Goal: Answer question/provide support

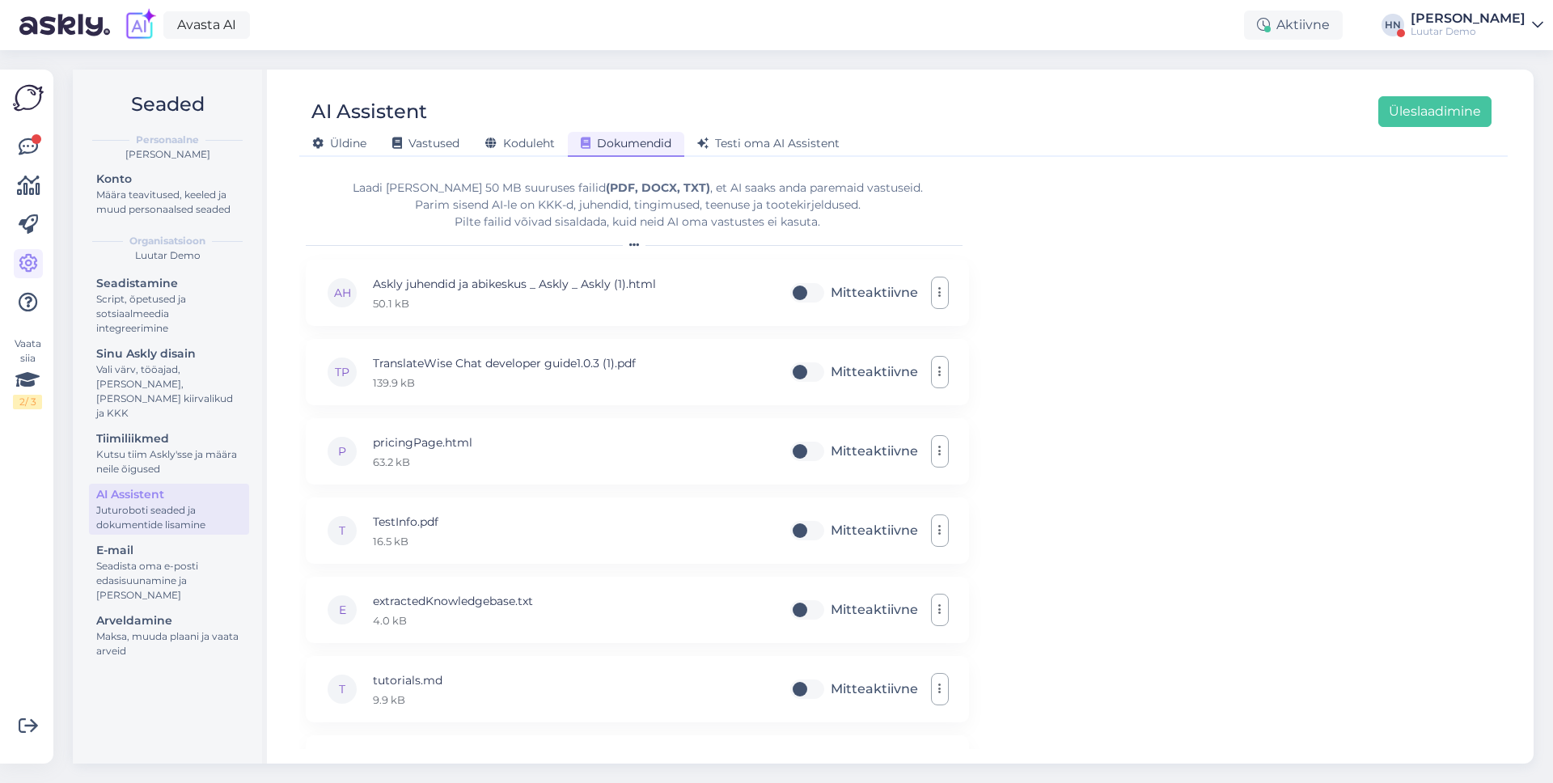
scroll to position [8377, 0]
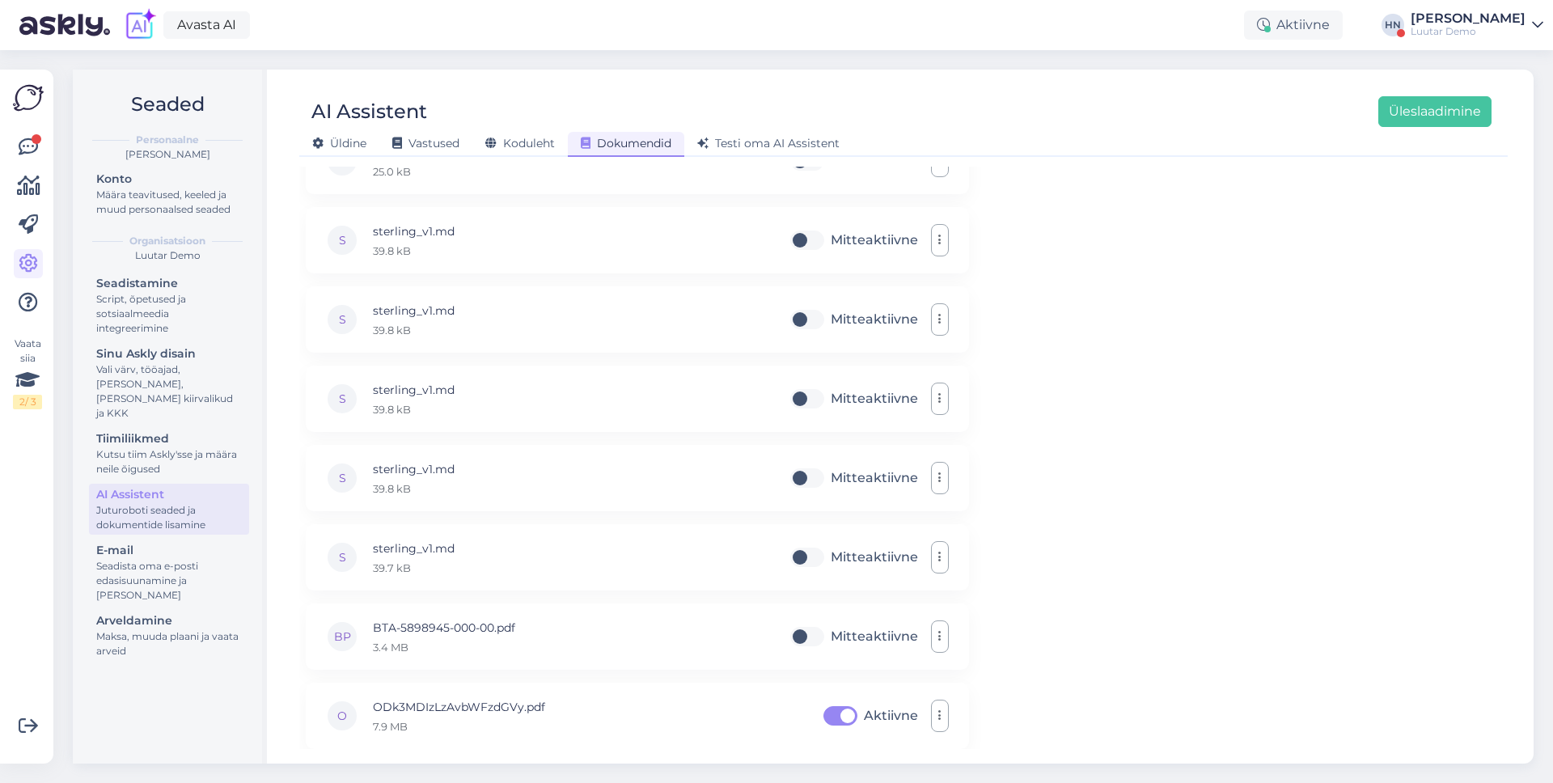
click at [14, 167] on div at bounding box center [28, 225] width 29 height 184
click at [20, 146] on icon at bounding box center [28, 147] width 19 height 19
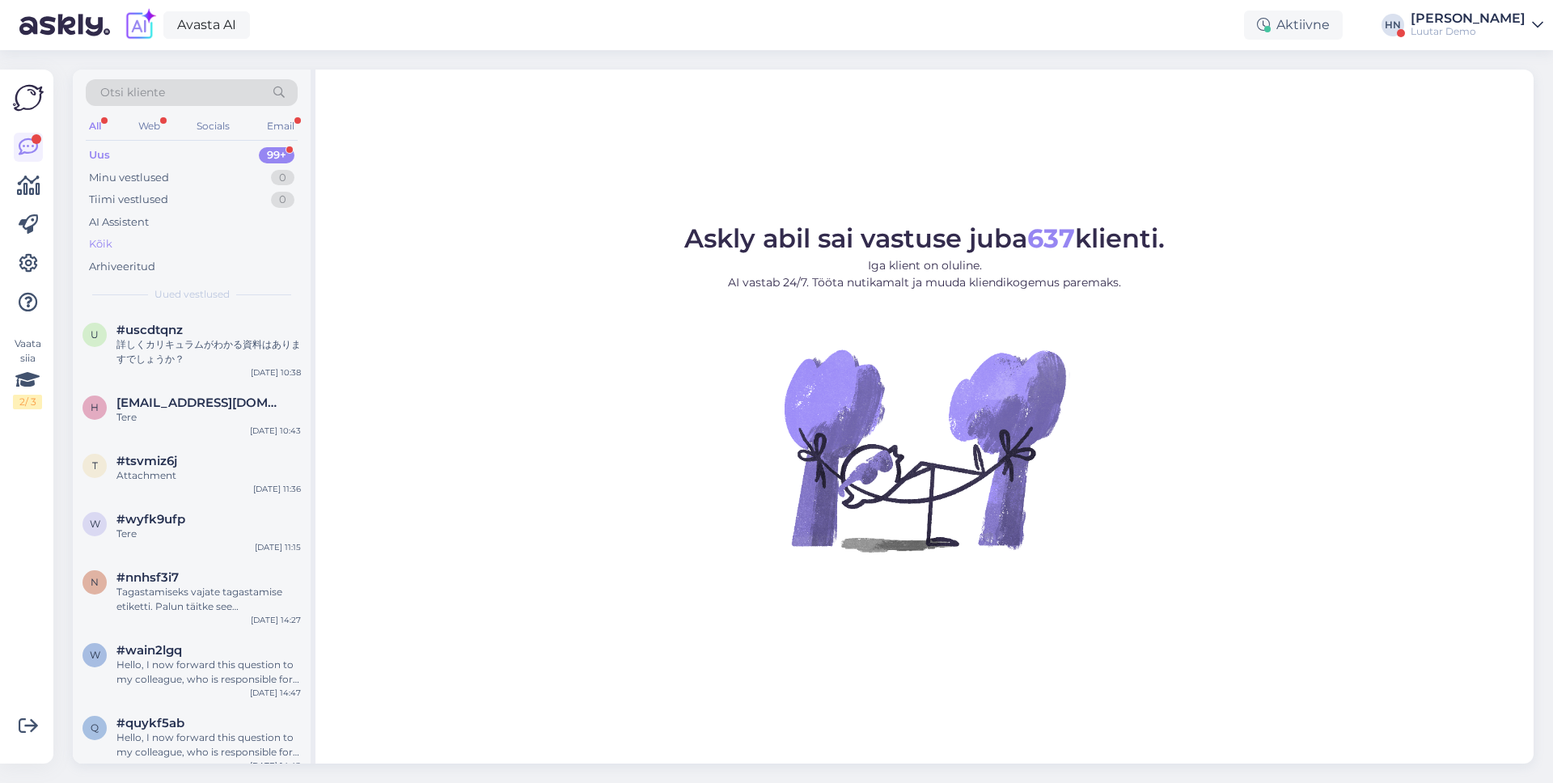
click at [121, 245] on div "Kõik" at bounding box center [192, 244] width 212 height 23
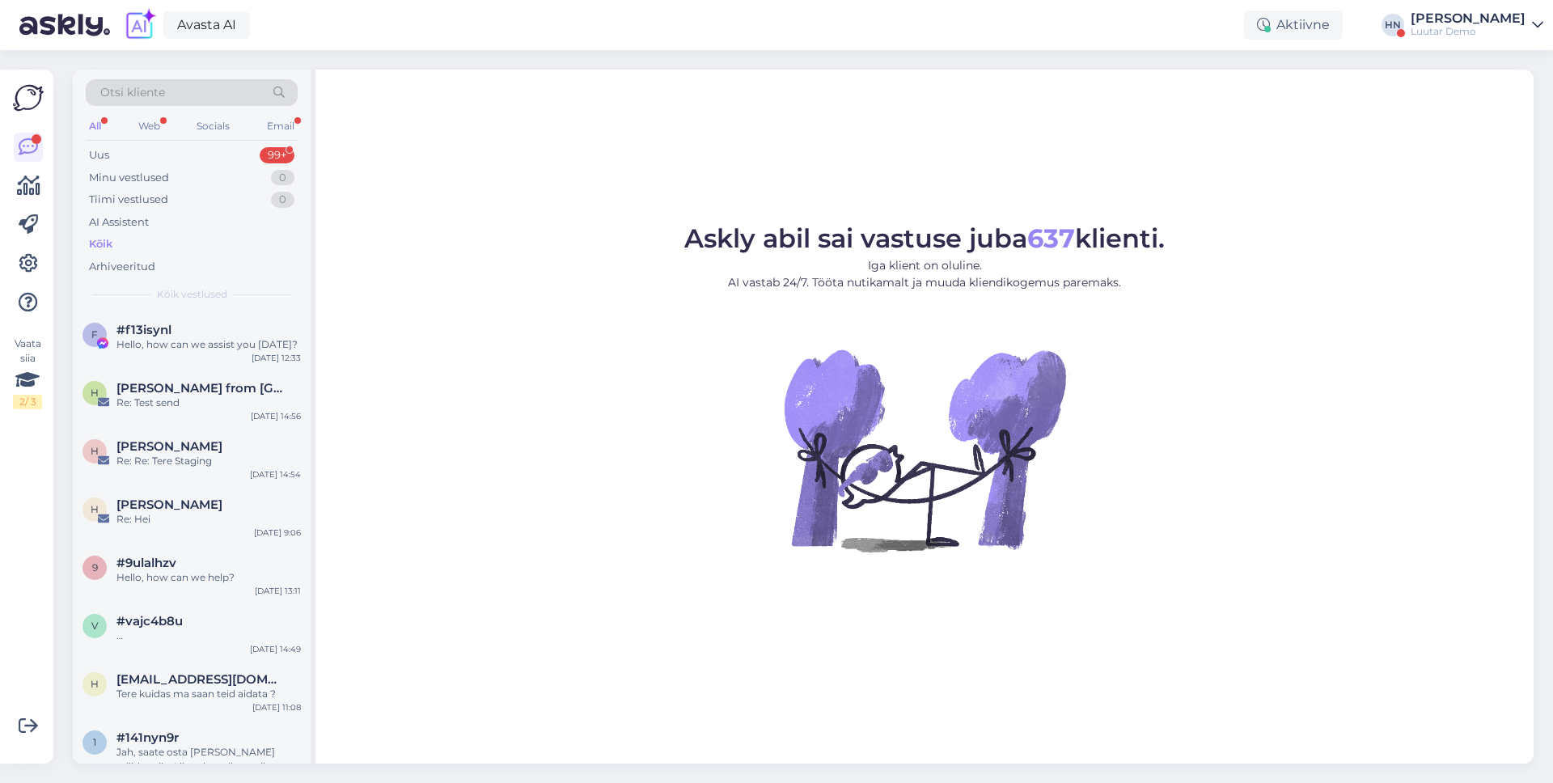
click at [120, 253] on div "Kõik" at bounding box center [192, 244] width 212 height 23
click at [120, 256] on div "Arhiveeritud" at bounding box center [192, 267] width 212 height 23
click at [137, 235] on div "Kõik" at bounding box center [192, 244] width 212 height 23
click at [129, 256] on div "Arhiveeritud" at bounding box center [192, 267] width 212 height 23
click at [129, 250] on div "Kõik" at bounding box center [192, 244] width 212 height 23
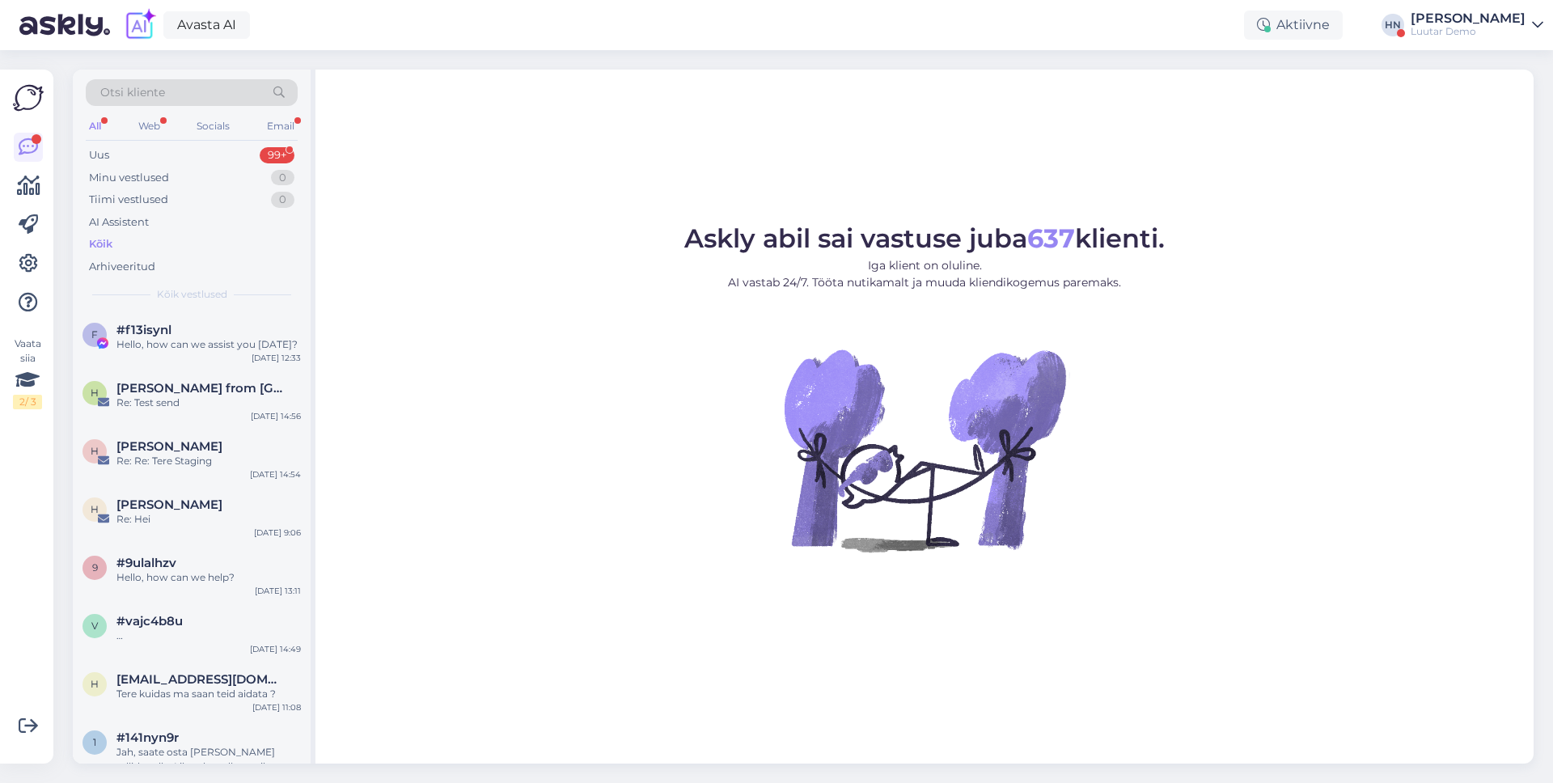
click at [129, 253] on div "Kõik" at bounding box center [192, 244] width 212 height 23
click at [125, 270] on div "Arhiveeritud" at bounding box center [122, 267] width 66 height 16
click at [131, 253] on div "Kõik" at bounding box center [192, 244] width 212 height 23
click at [269, 127] on div "Email" at bounding box center [281, 126] width 34 height 21
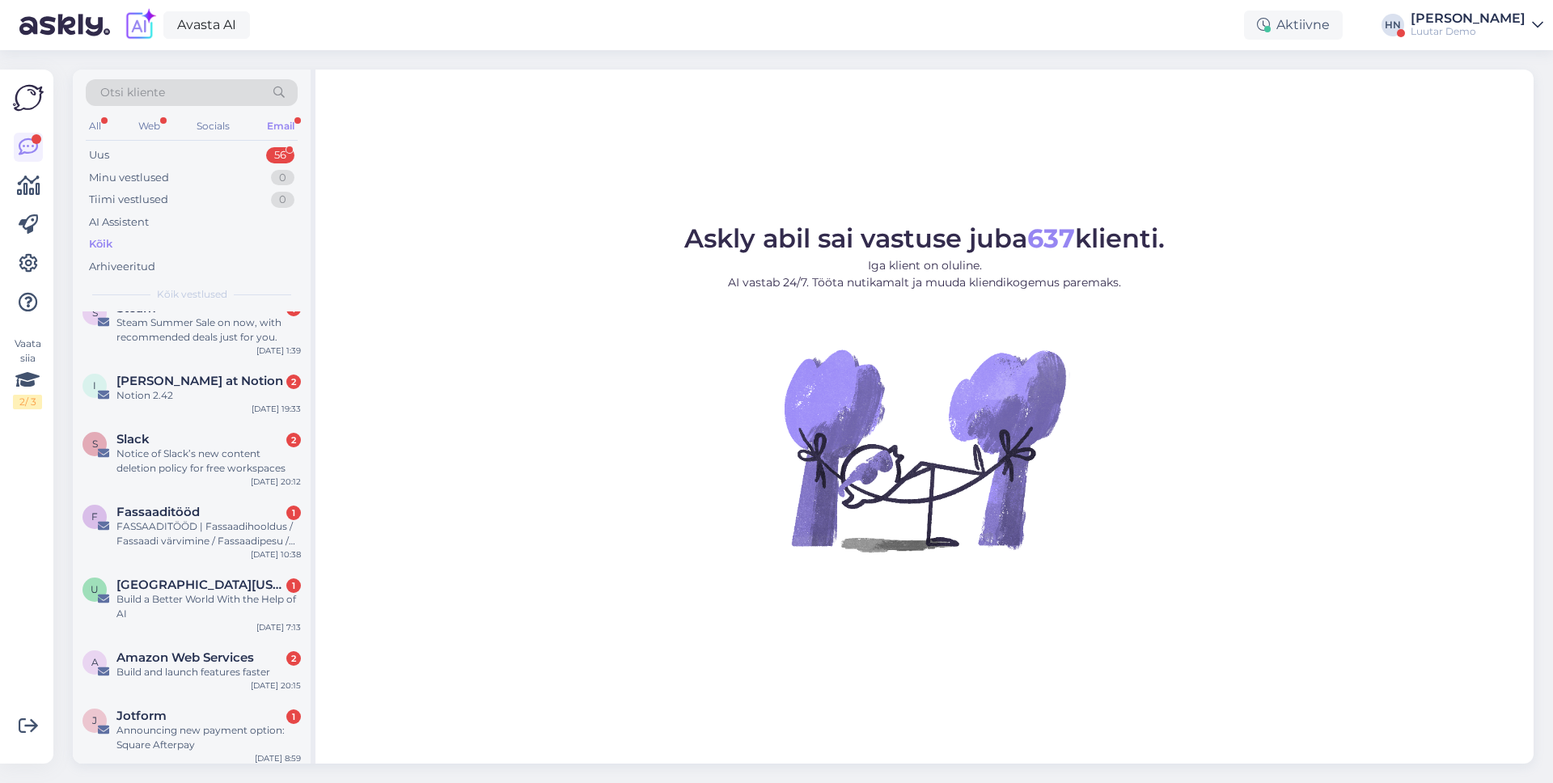
scroll to position [3713, 0]
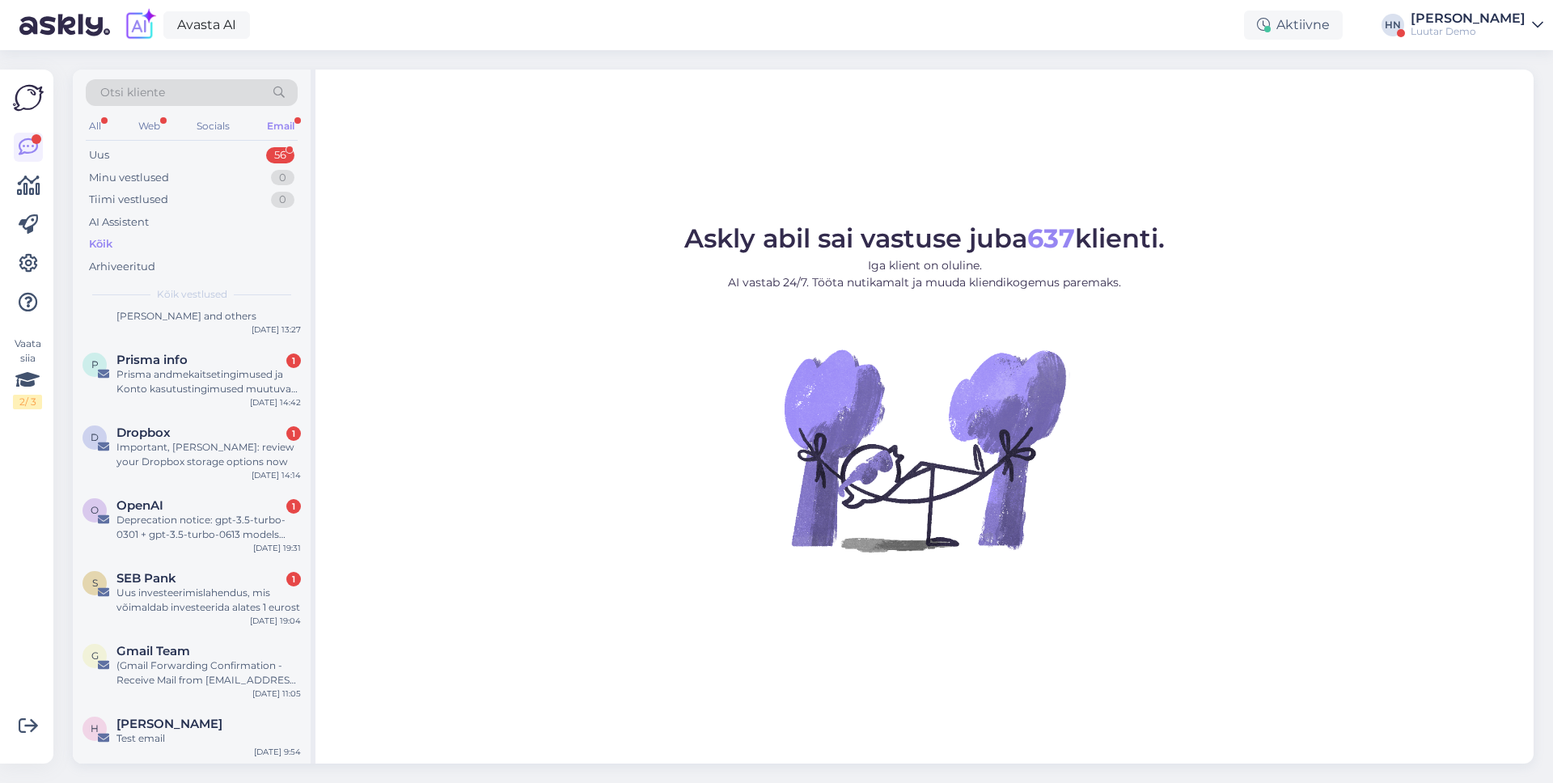
click at [921, 138] on div "Askly abil sai vastuse juba 637 klienti. Iga klient on oluline. AI vastab 24/7.…" at bounding box center [925, 417] width 1218 height 694
click at [1429, 26] on div "Luutar Demo" at bounding box center [1468, 31] width 115 height 13
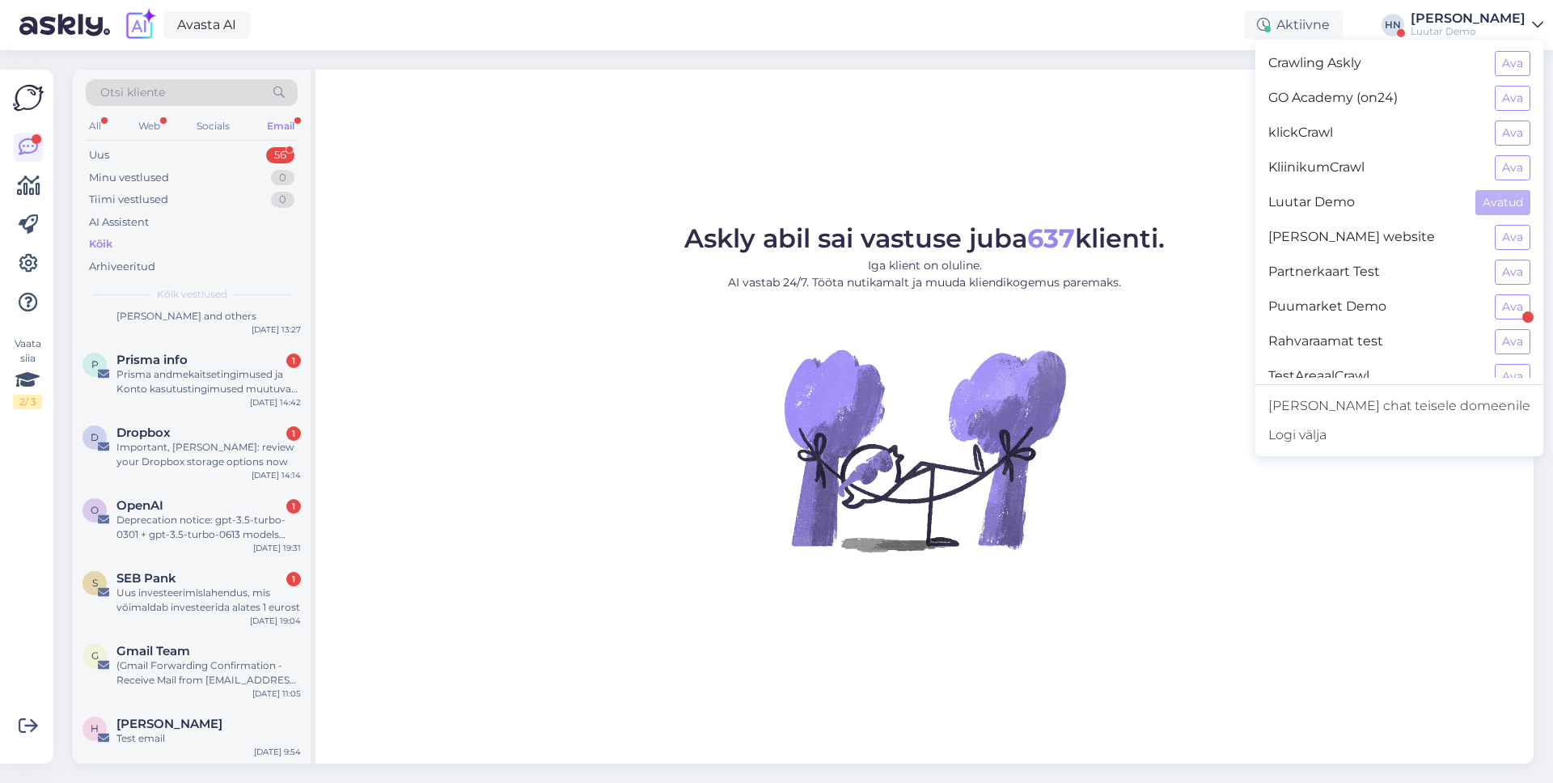
scroll to position [51, 0]
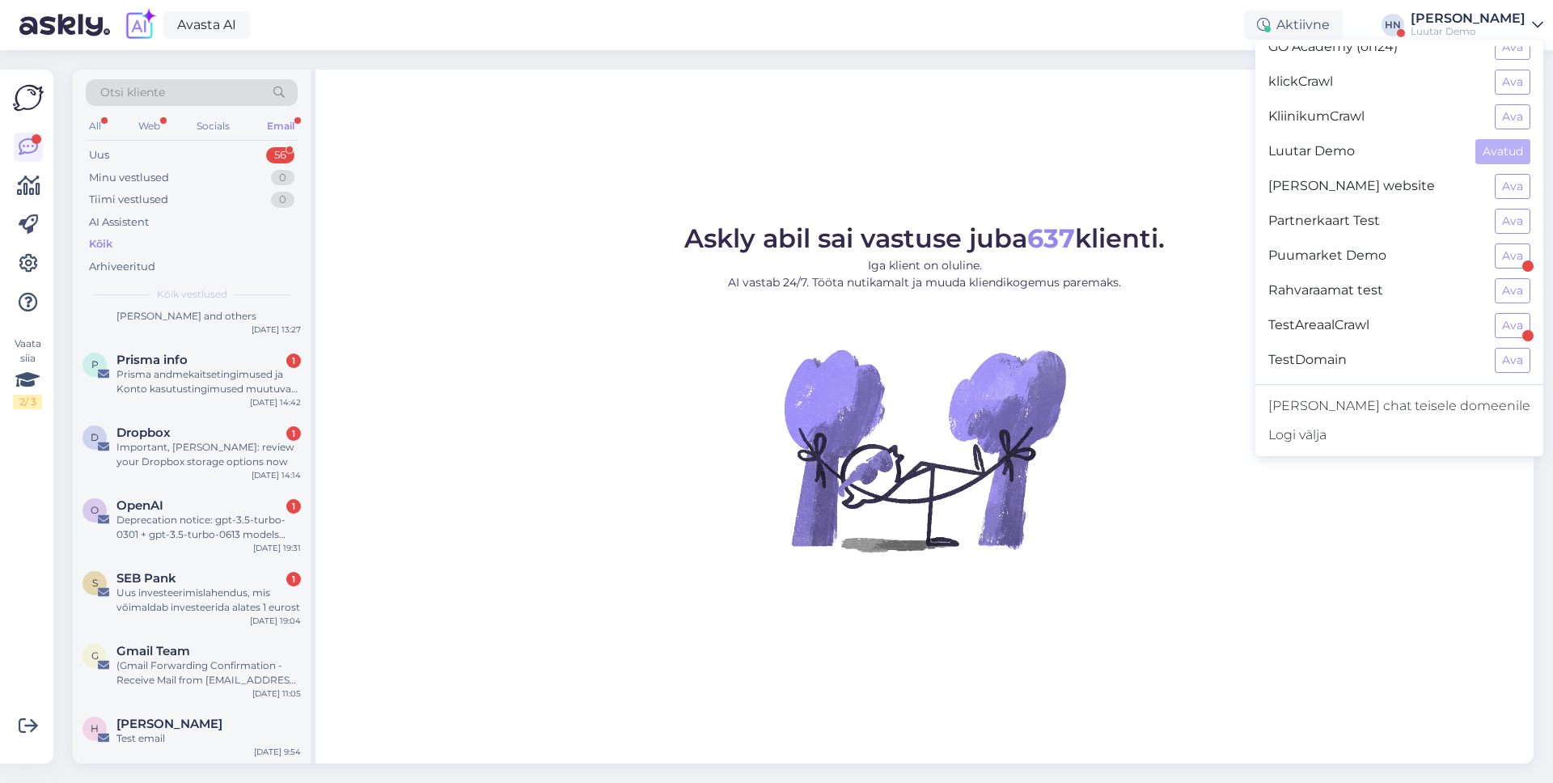
click at [1493, 257] on div "Puumarket Demo Ava" at bounding box center [1400, 256] width 288 height 35
click at [1519, 241] on div "Puumarket Demo Ava" at bounding box center [1400, 256] width 288 height 35
click at [1514, 257] on button "Ava" at bounding box center [1513, 256] width 36 height 25
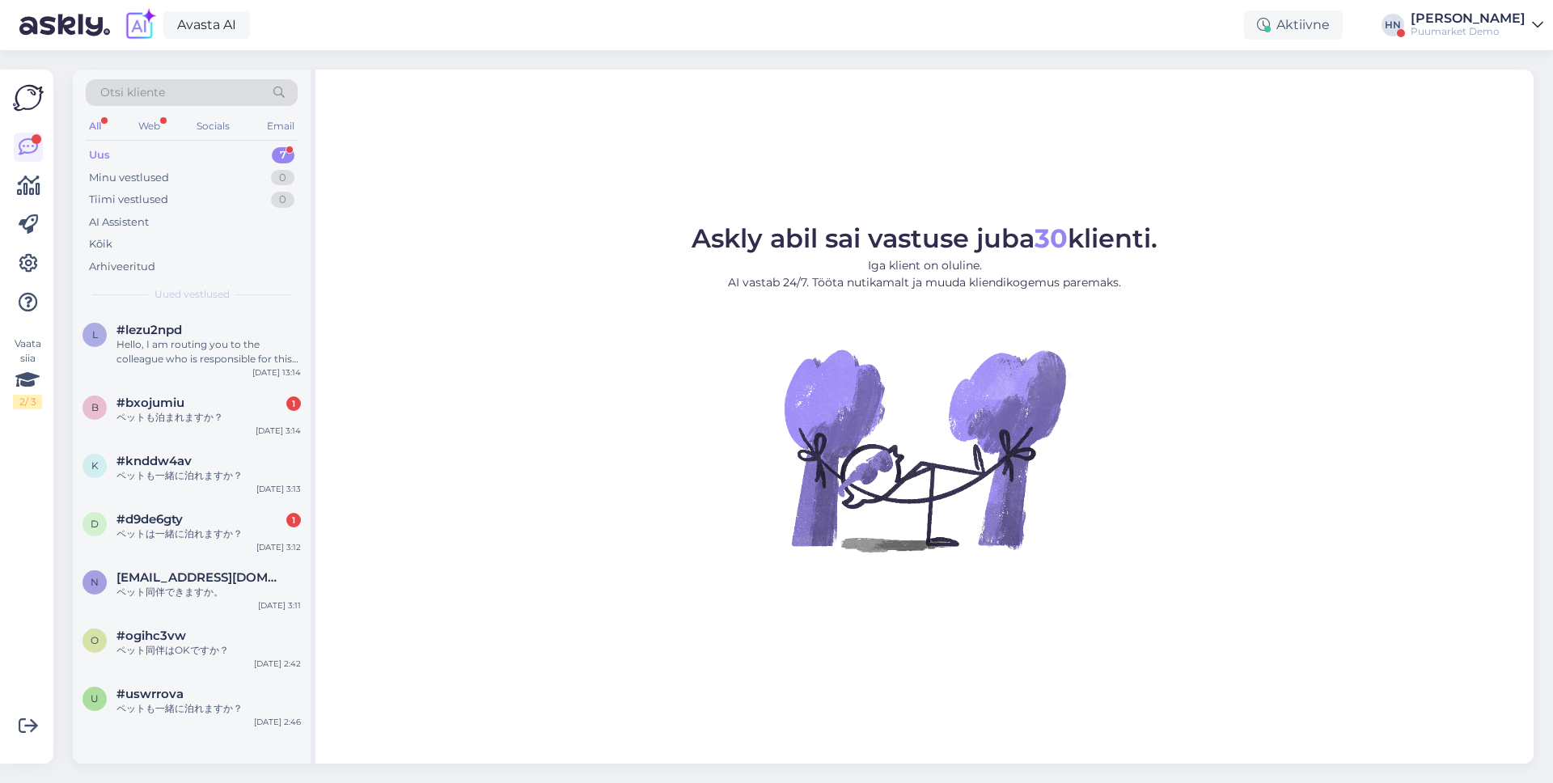
click at [350, 414] on figure "Askly abil sai vastuse juba 30 klienti. Iga klient on oluline. AI vastab 24/7. …" at bounding box center [924, 411] width 1189 height 370
click at [112, 241] on div "Kõik" at bounding box center [192, 244] width 212 height 23
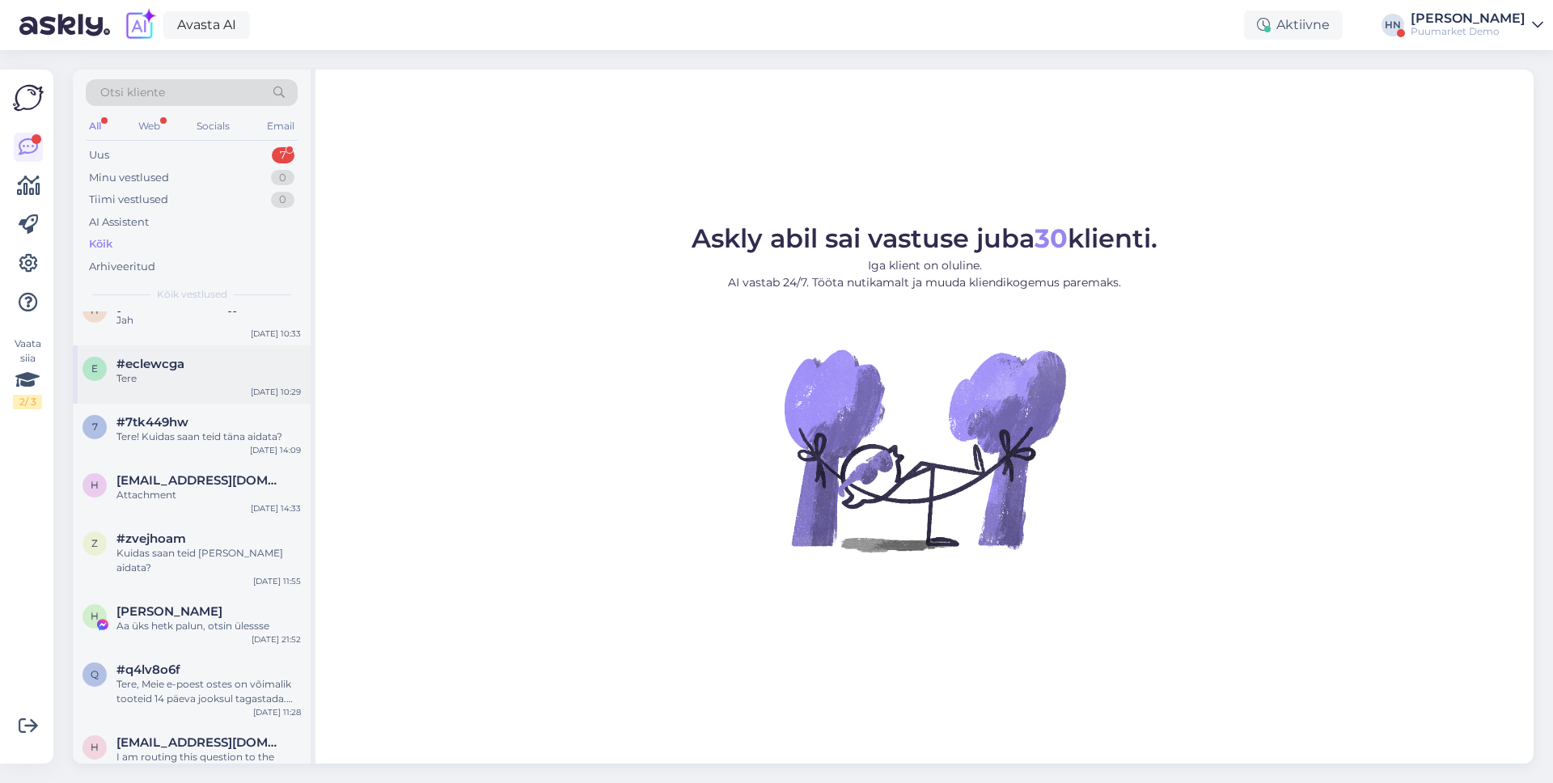
scroll to position [0, 0]
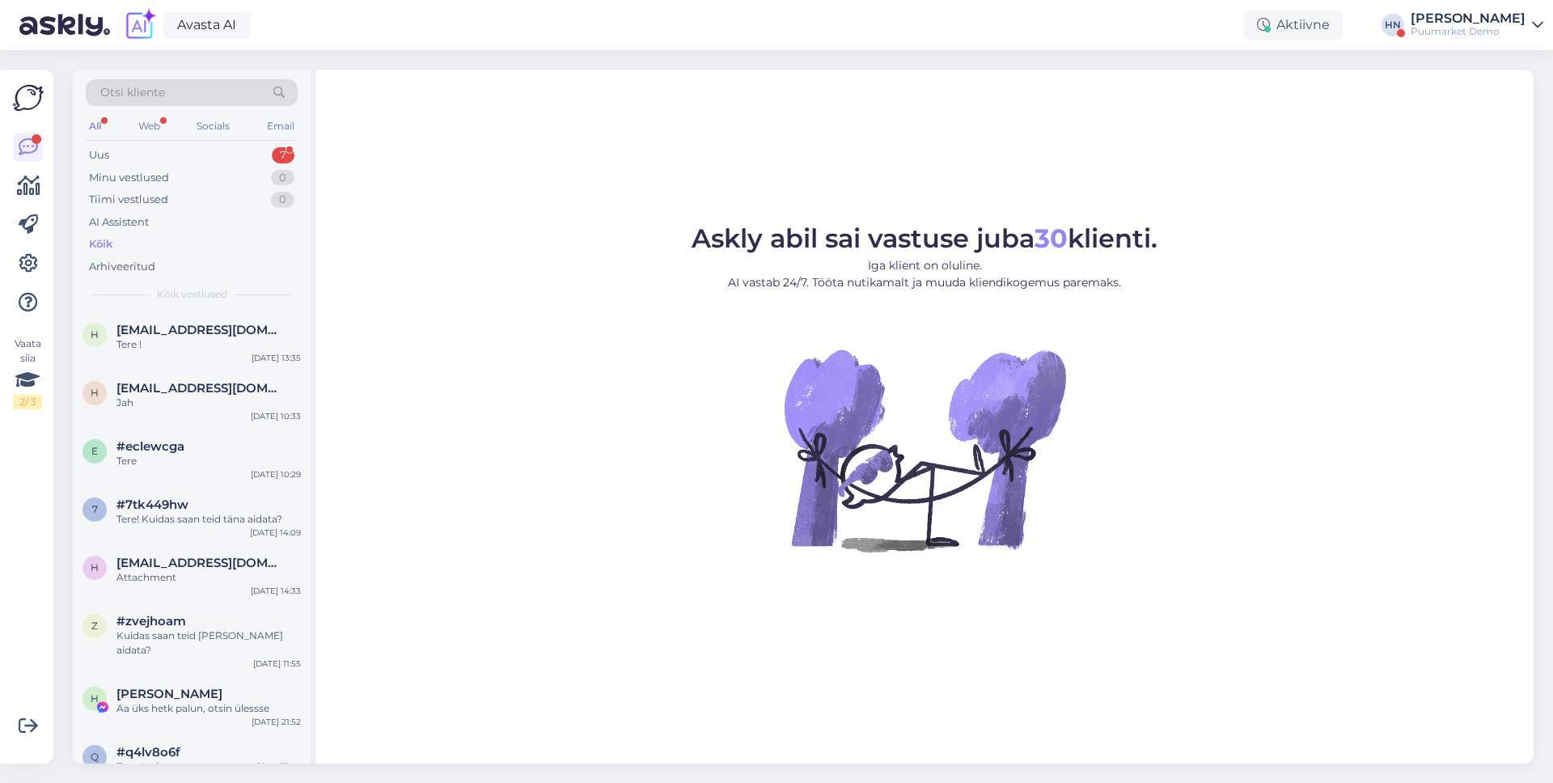
click at [791, 665] on div "Askly abil sai vastuse juba 30 klienti. Iga klient on oluline. AI vastab 24/7. …" at bounding box center [925, 417] width 1218 height 694
click at [1468, 40] on div "Avasta AI Aktiivne HN Hans Niinemäe Puumarket Demo" at bounding box center [776, 25] width 1553 height 50
click at [1473, 31] on div "Puumarket Demo" at bounding box center [1468, 31] width 115 height 13
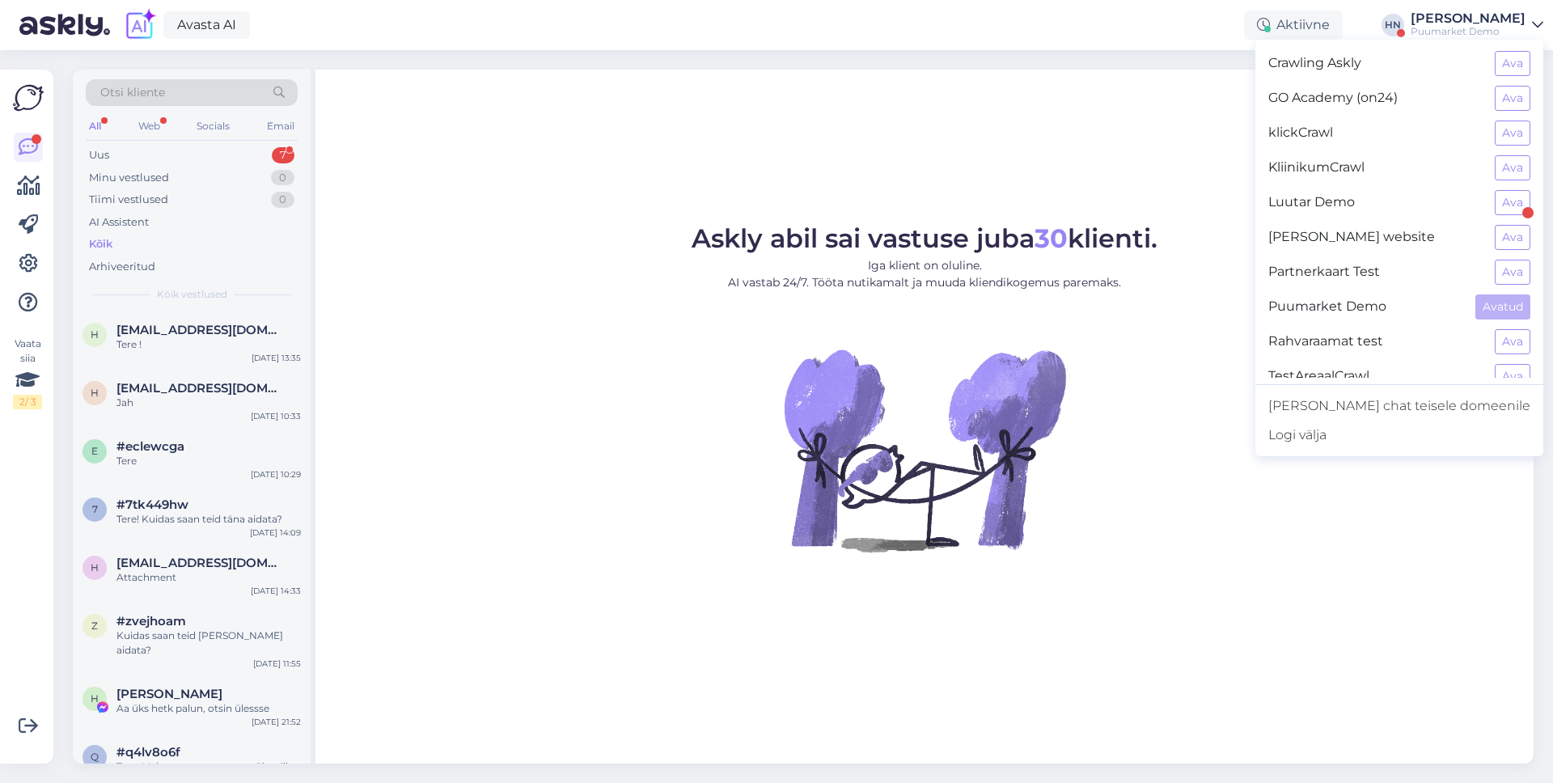
click at [337, 405] on figure "Askly abil sai vastuse juba 30 klienti. Iga klient on oluline. AI vastab 24/7. …" at bounding box center [924, 411] width 1189 height 370
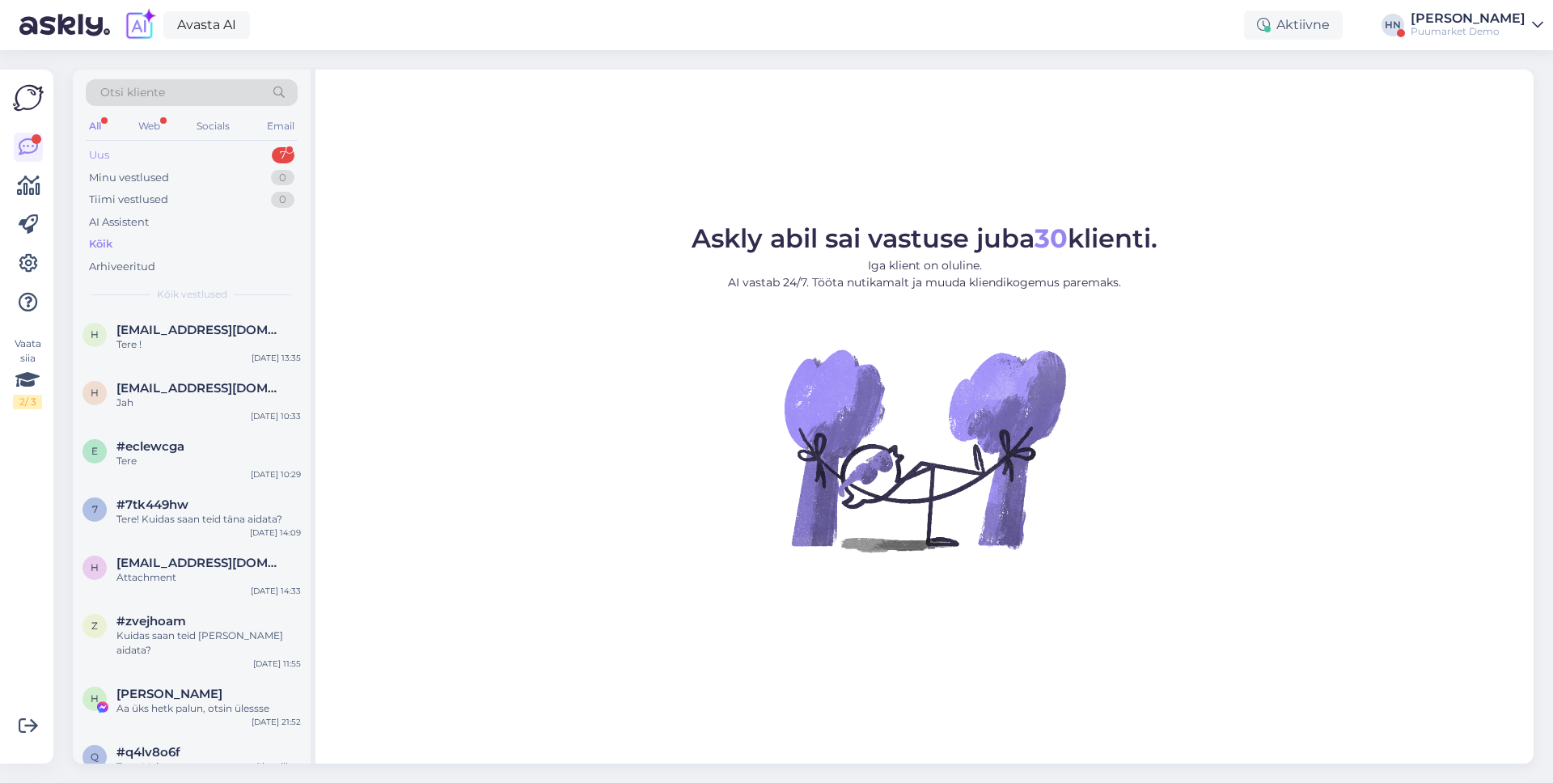
click at [197, 151] on div "Uus 7" at bounding box center [192, 155] width 212 height 23
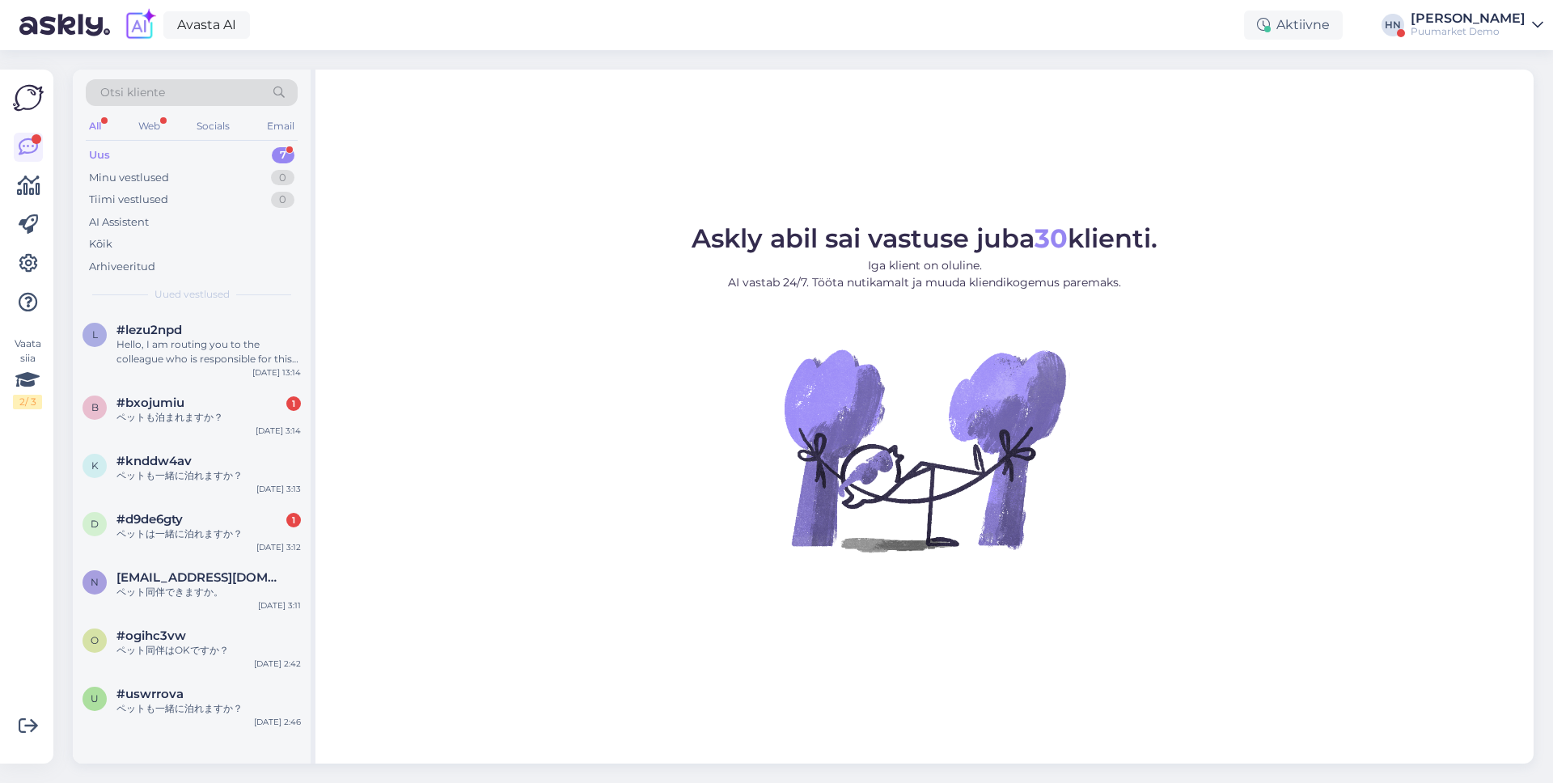
click at [1400, 50] on div "Otsi kliente All Web Socials Email Uus 7 Minu vestlused 0 Tiimi vestlused 0 AI …" at bounding box center [808, 416] width 1490 height 733
click at [1442, 23] on div "[PERSON_NAME]" at bounding box center [1468, 18] width 115 height 13
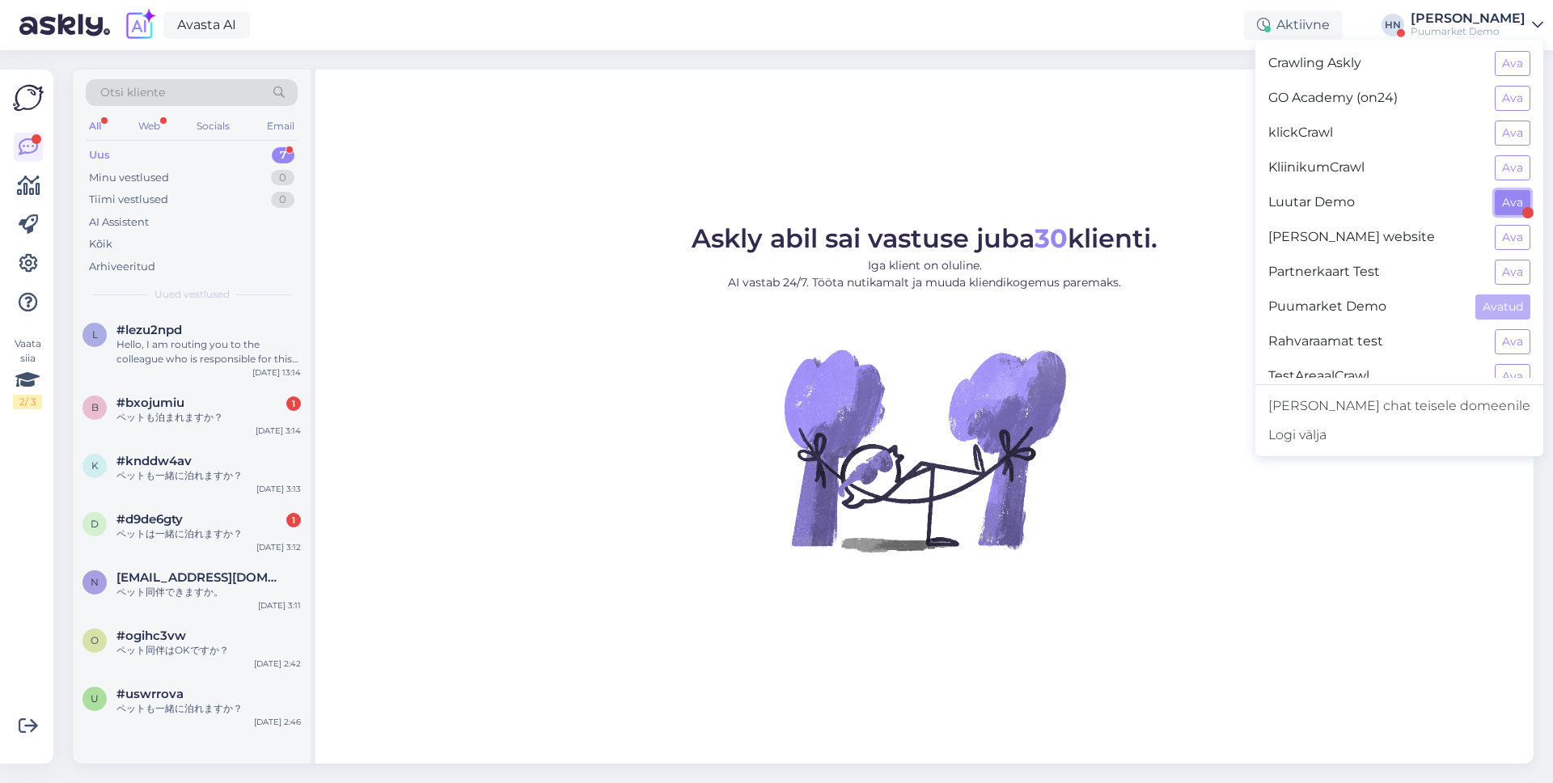
click at [1517, 208] on button "Ava" at bounding box center [1513, 202] width 36 height 25
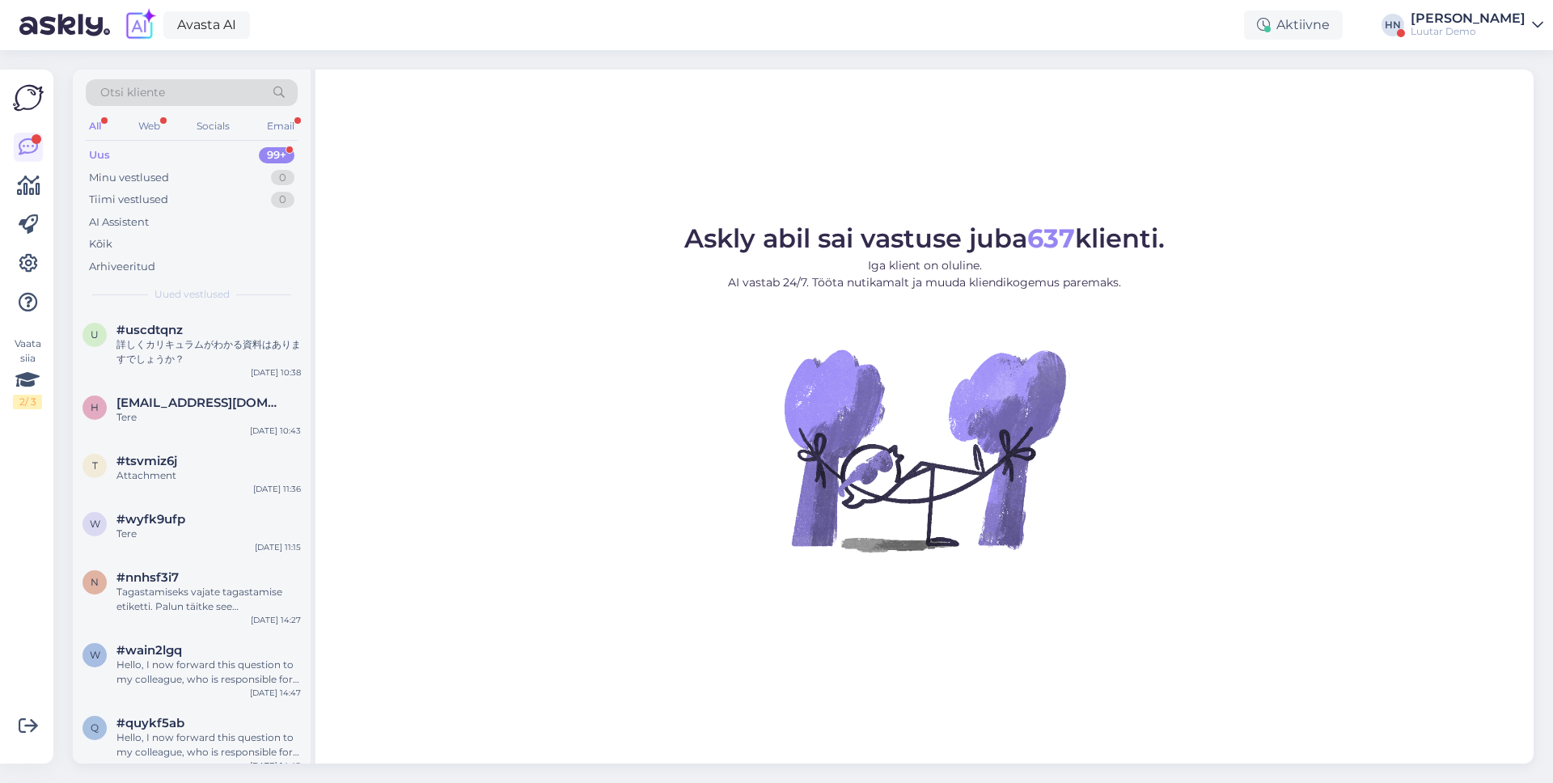
click at [1444, 20] on div "[PERSON_NAME]" at bounding box center [1468, 18] width 115 height 13
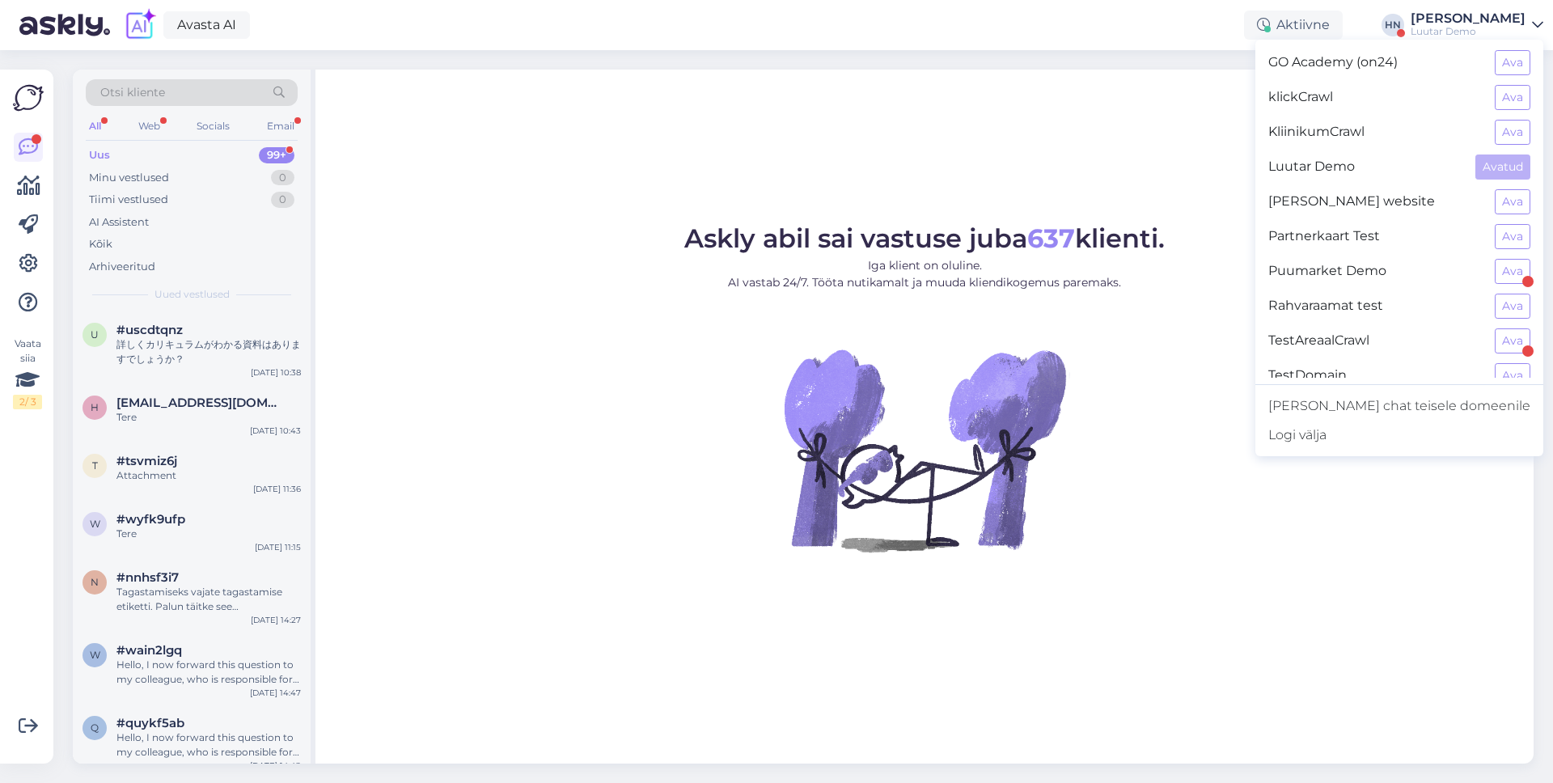
scroll to position [51, 0]
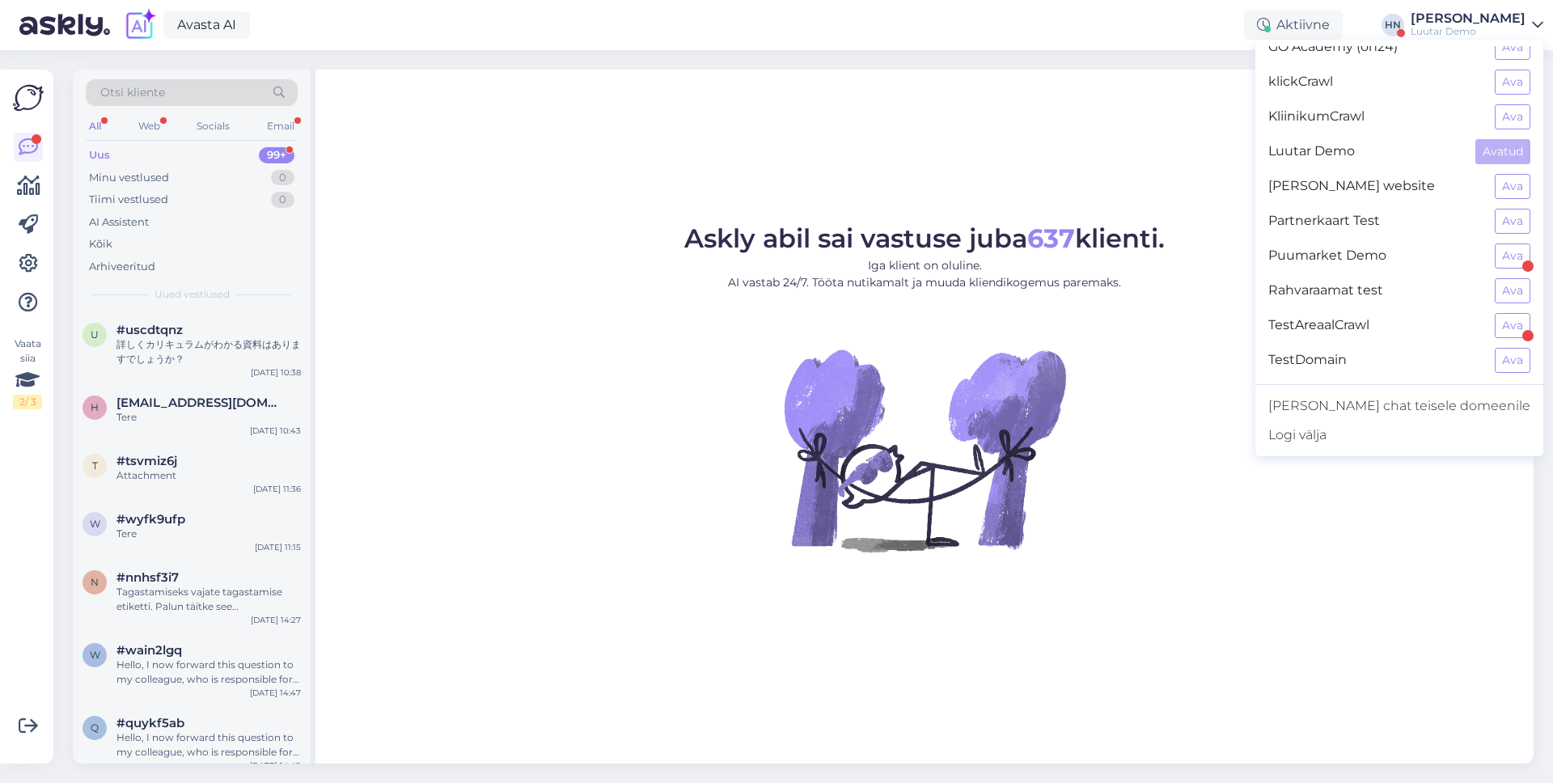
click at [1191, 297] on figure "Askly abil sai vastuse juba 637 klienti. Iga klient on oluline. AI vastab 24/7.…" at bounding box center [924, 411] width 1189 height 370
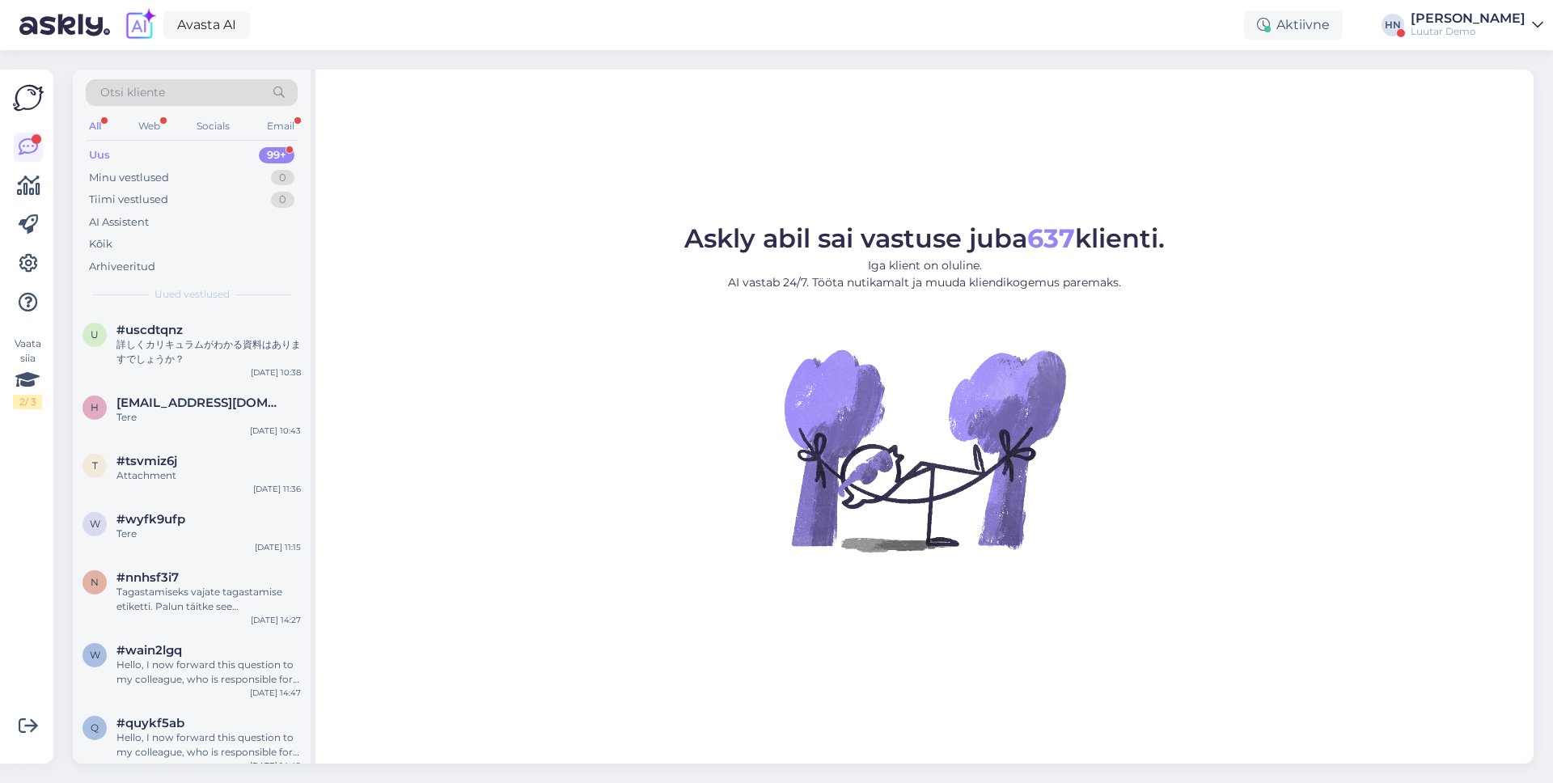
click at [1191, 297] on figure "Askly abil sai vastuse juba 637 klienti. Iga klient on oluline. AI vastab 24/7.…" at bounding box center [924, 411] width 1189 height 370
click at [1172, 326] on figure "Askly abil sai vastuse juba 637 klienti. Iga klient on oluline. AI vastab 24/7.…" at bounding box center [924, 411] width 1189 height 370
click at [157, 138] on div "All Web Socials Email" at bounding box center [192, 128] width 212 height 25
click at [148, 120] on div "Web" at bounding box center [149, 126] width 28 height 21
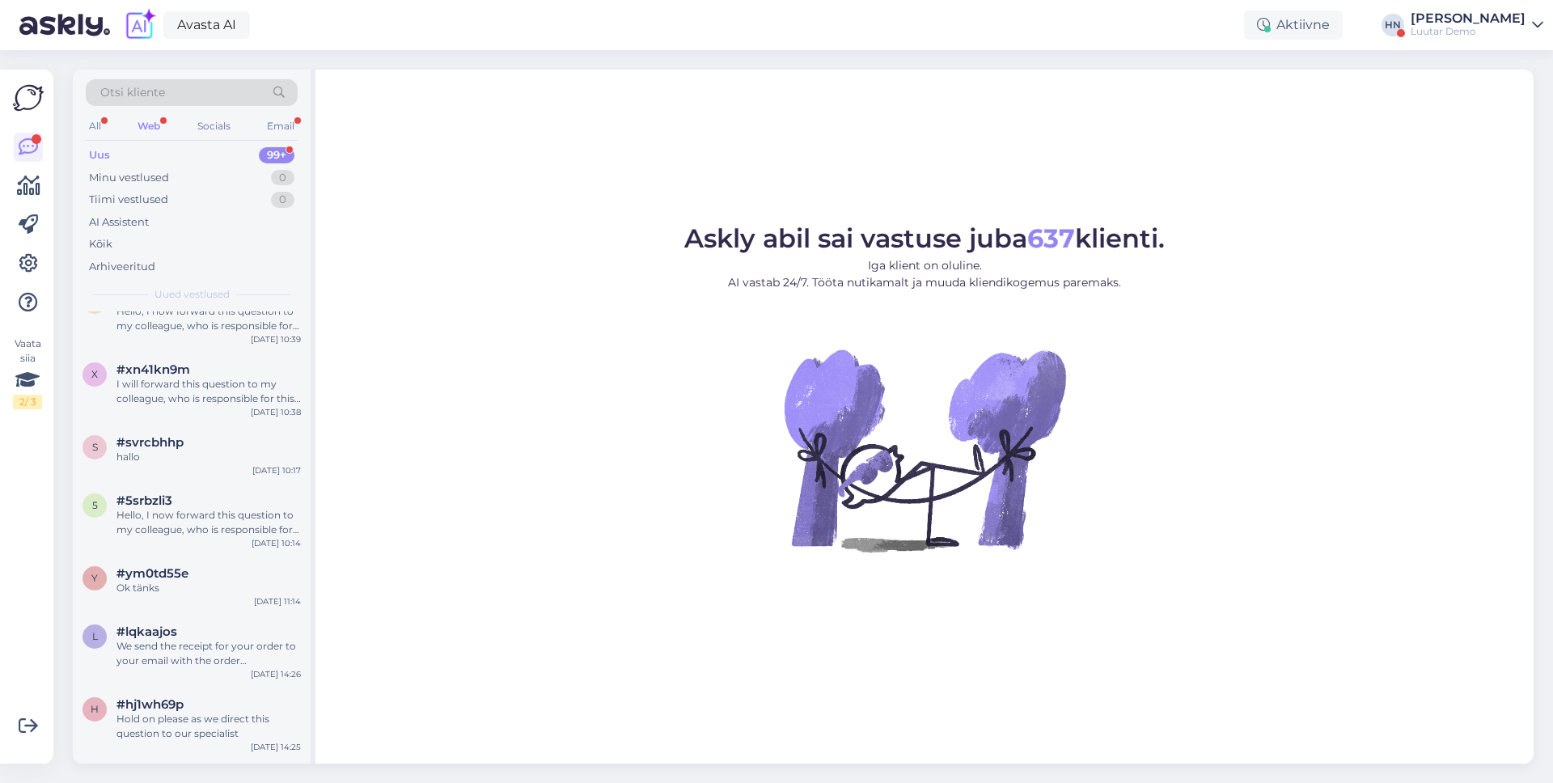
scroll to position [1363, 0]
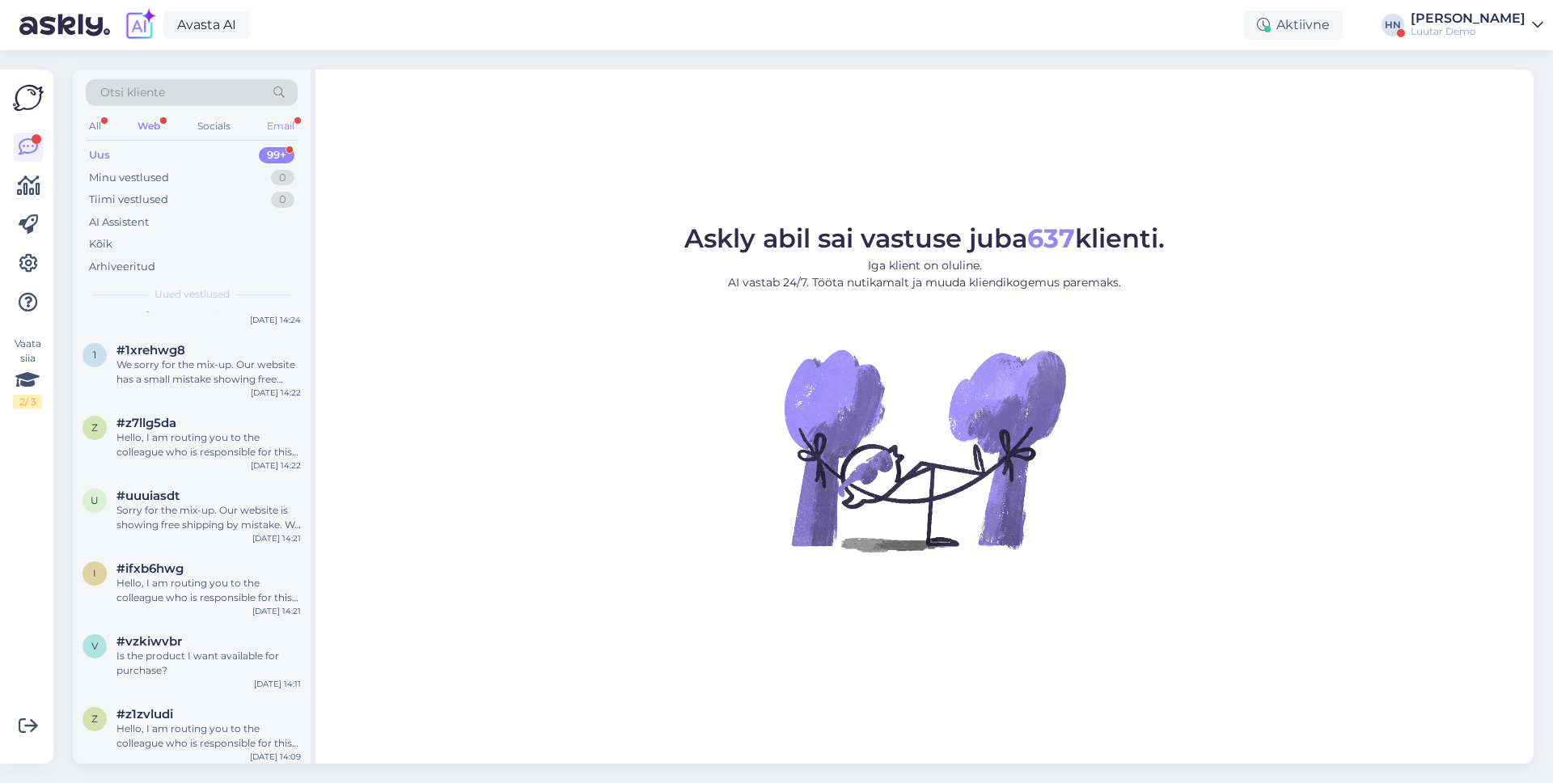
click at [273, 126] on div "Email" at bounding box center [281, 126] width 34 height 21
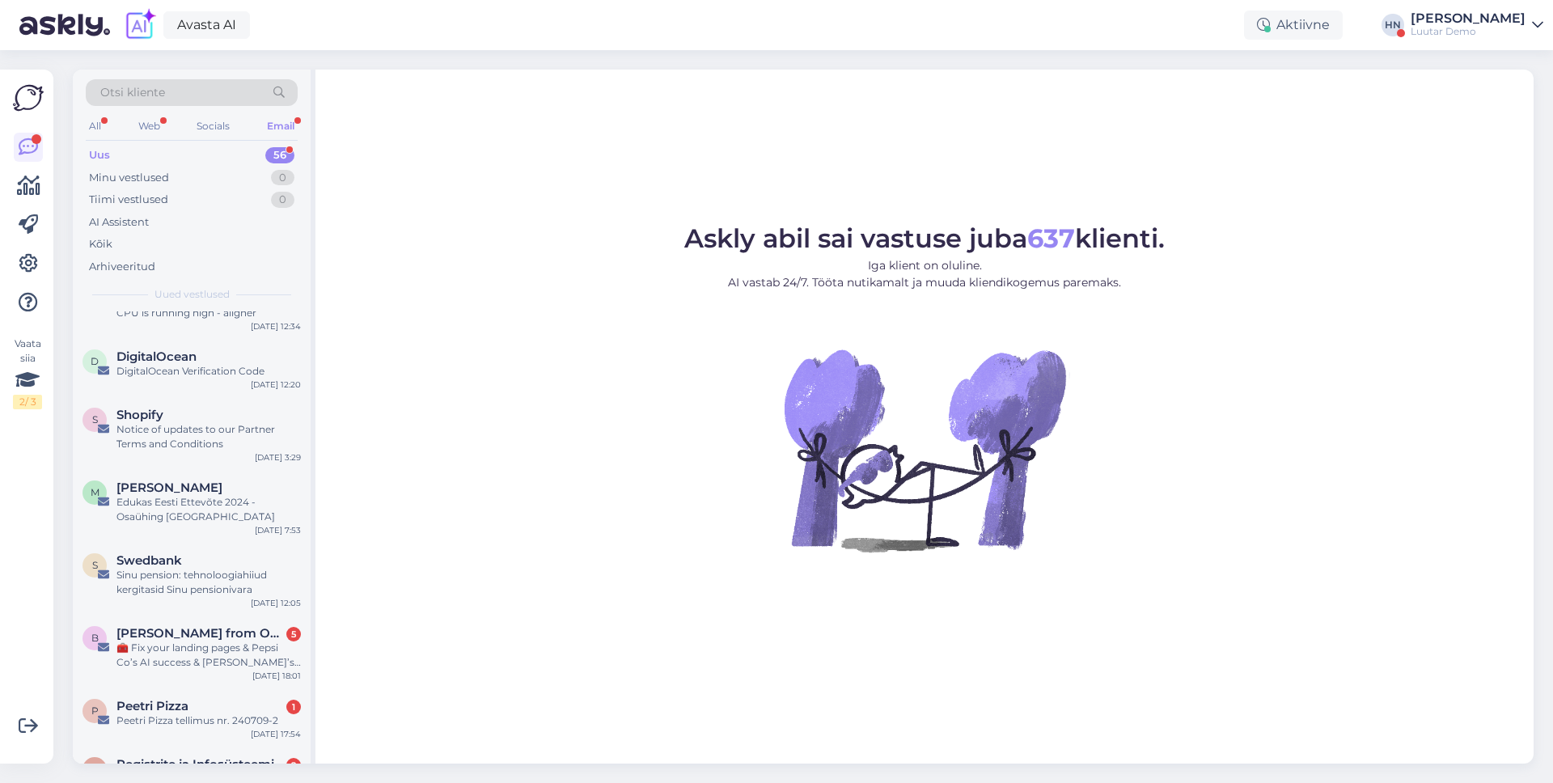
scroll to position [0, 0]
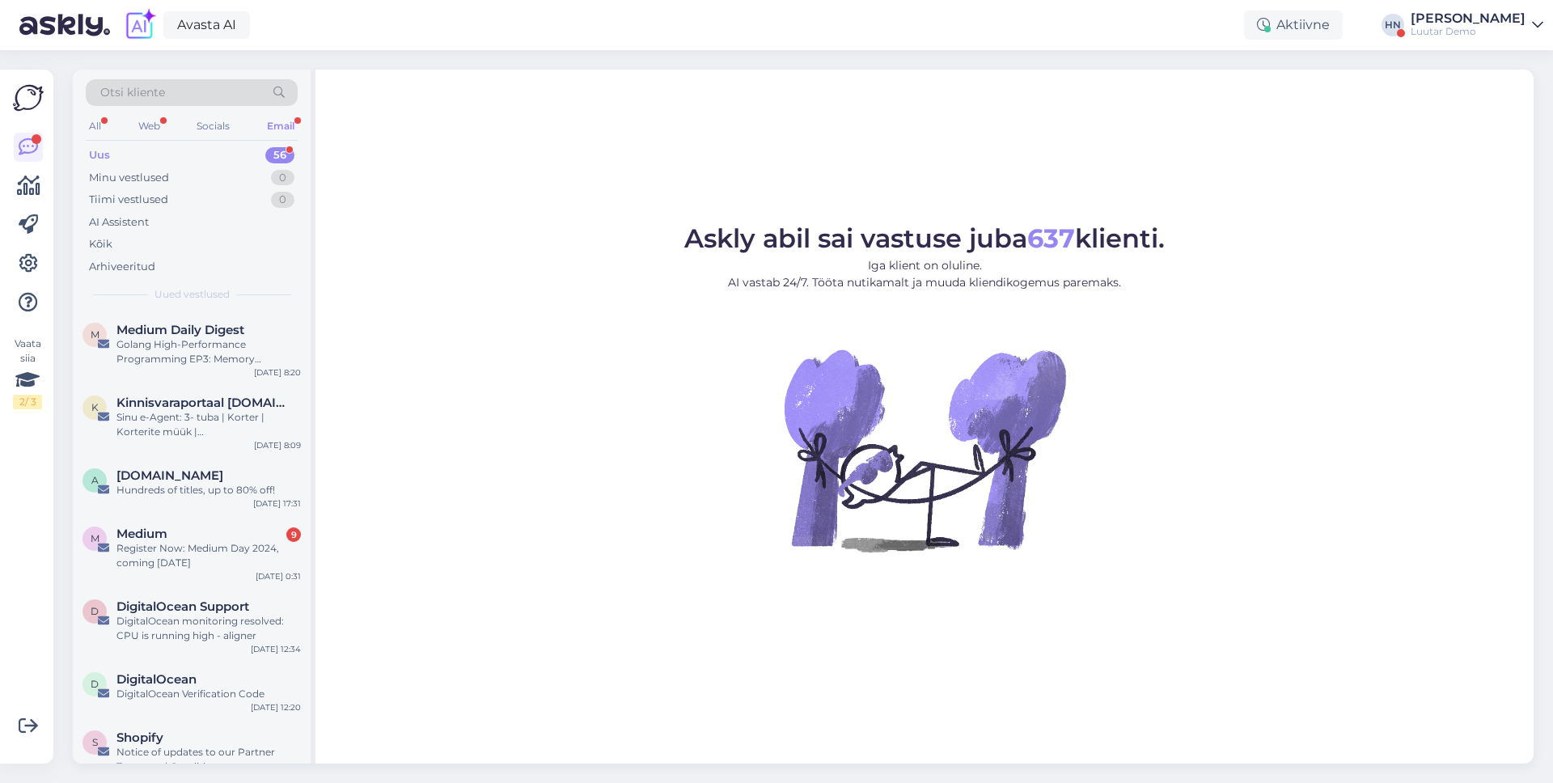
click at [238, 108] on div "Otsi kliente" at bounding box center [192, 97] width 212 height 36
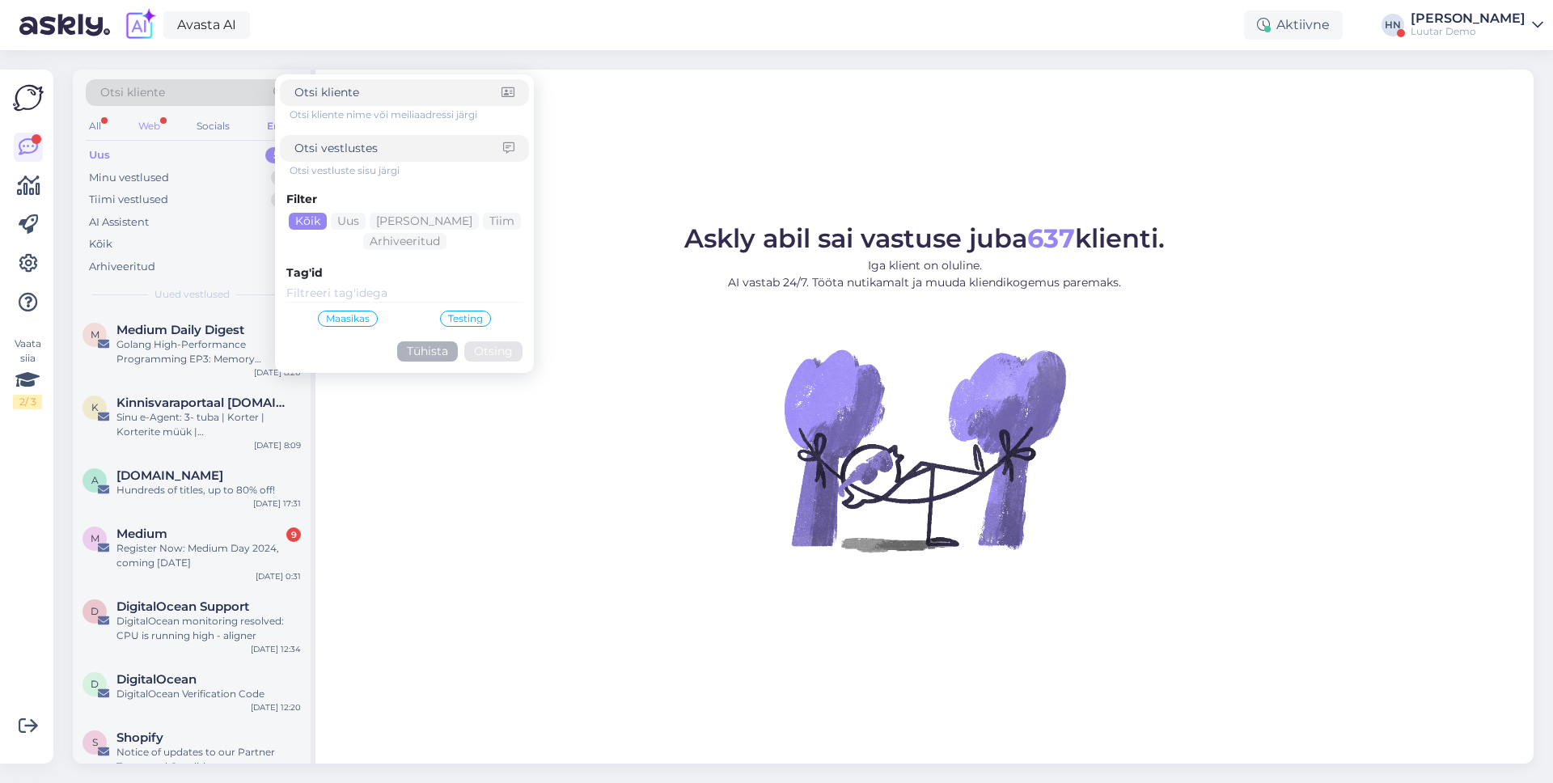
click at [156, 122] on div "Web" at bounding box center [149, 126] width 28 height 21
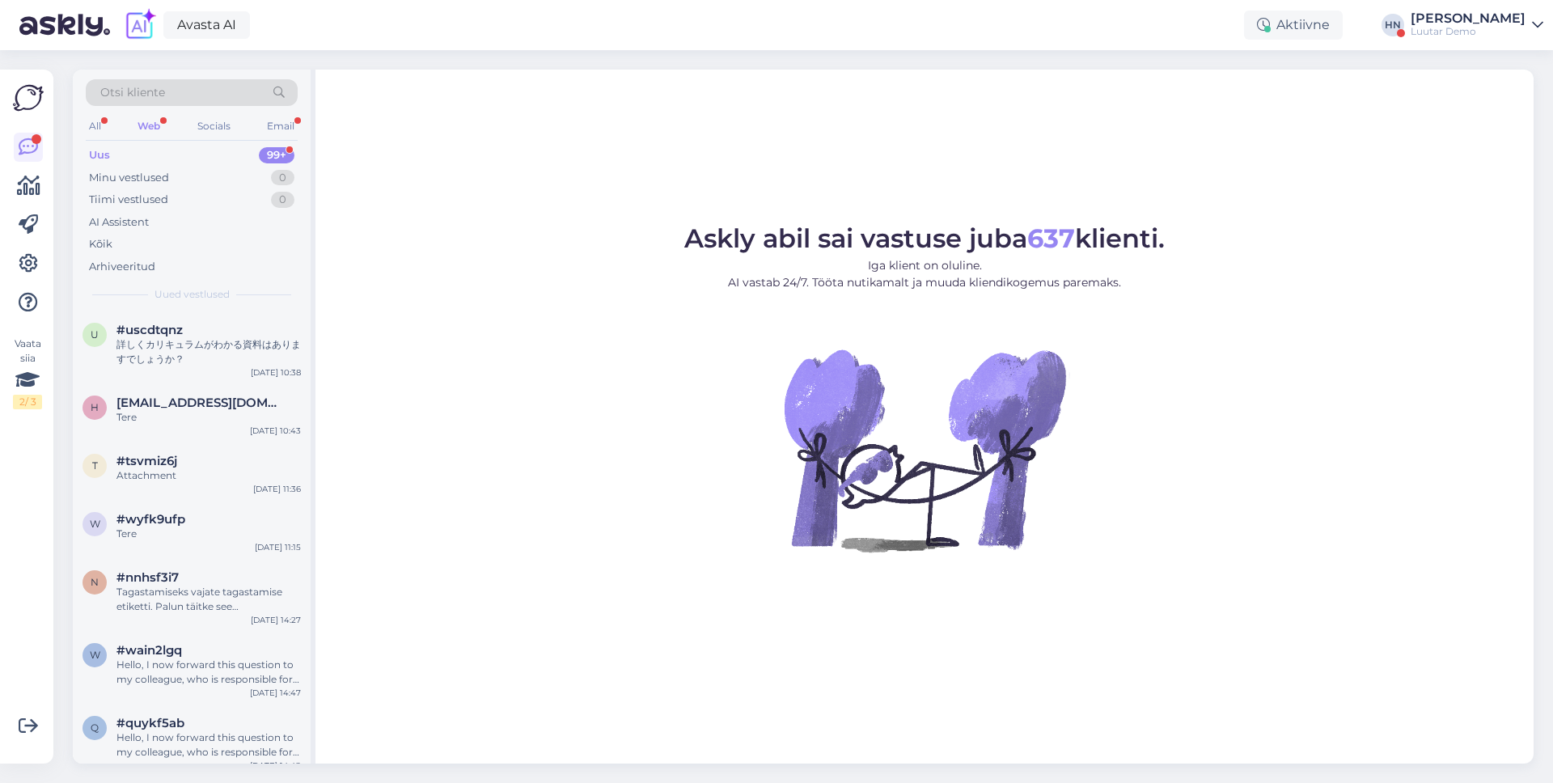
click at [76, 128] on div "Otsi kliente All Web Socials Email Uus 99+ Minu vestlused 0 Tiimi vestlused 0 A…" at bounding box center [192, 191] width 238 height 242
click at [146, 244] on div "Kõik" at bounding box center [192, 244] width 212 height 23
click at [245, 222] on div "AI Assistent" at bounding box center [192, 222] width 212 height 23
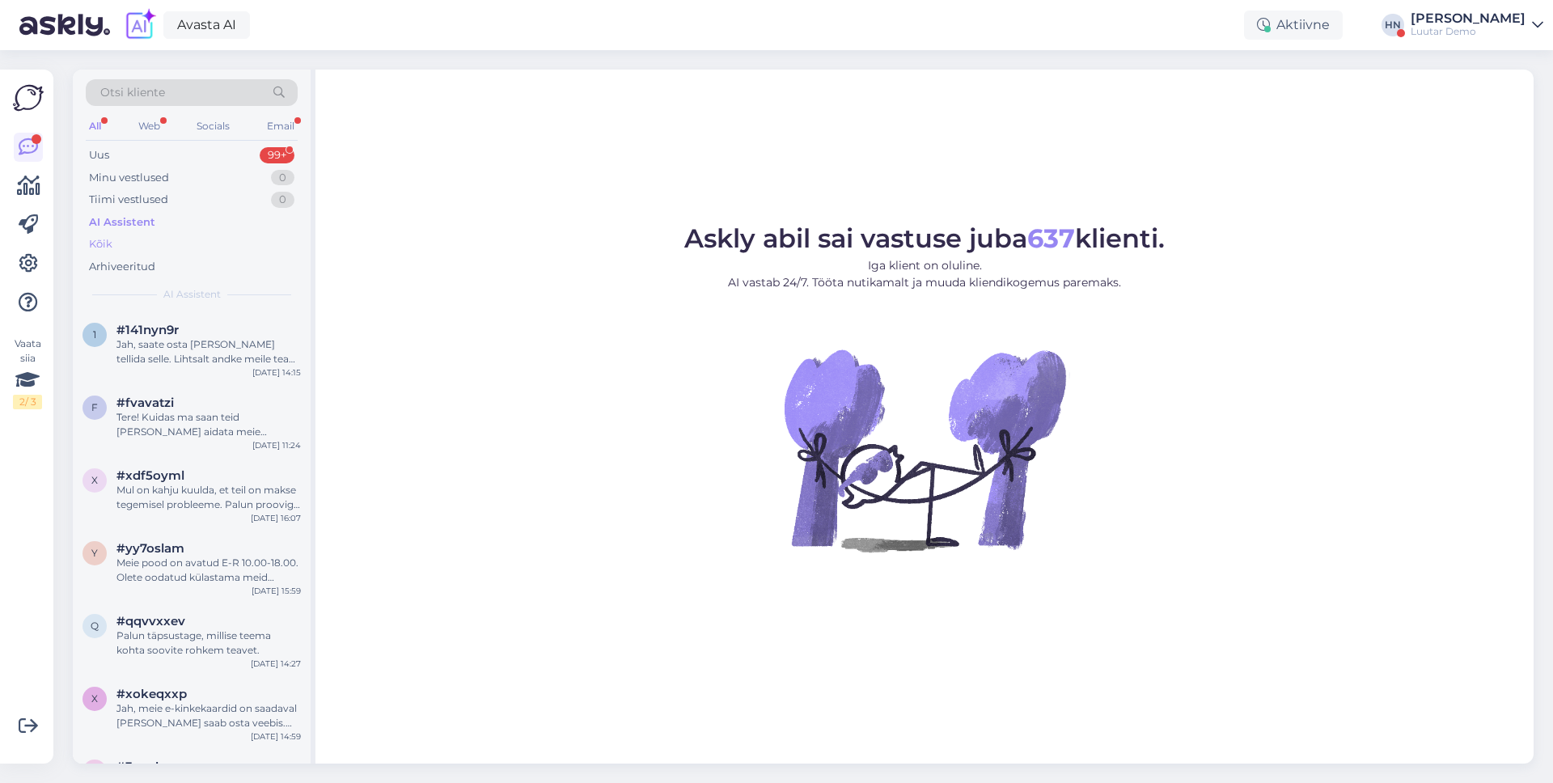
click at [238, 241] on div "Kõik" at bounding box center [192, 244] width 212 height 23
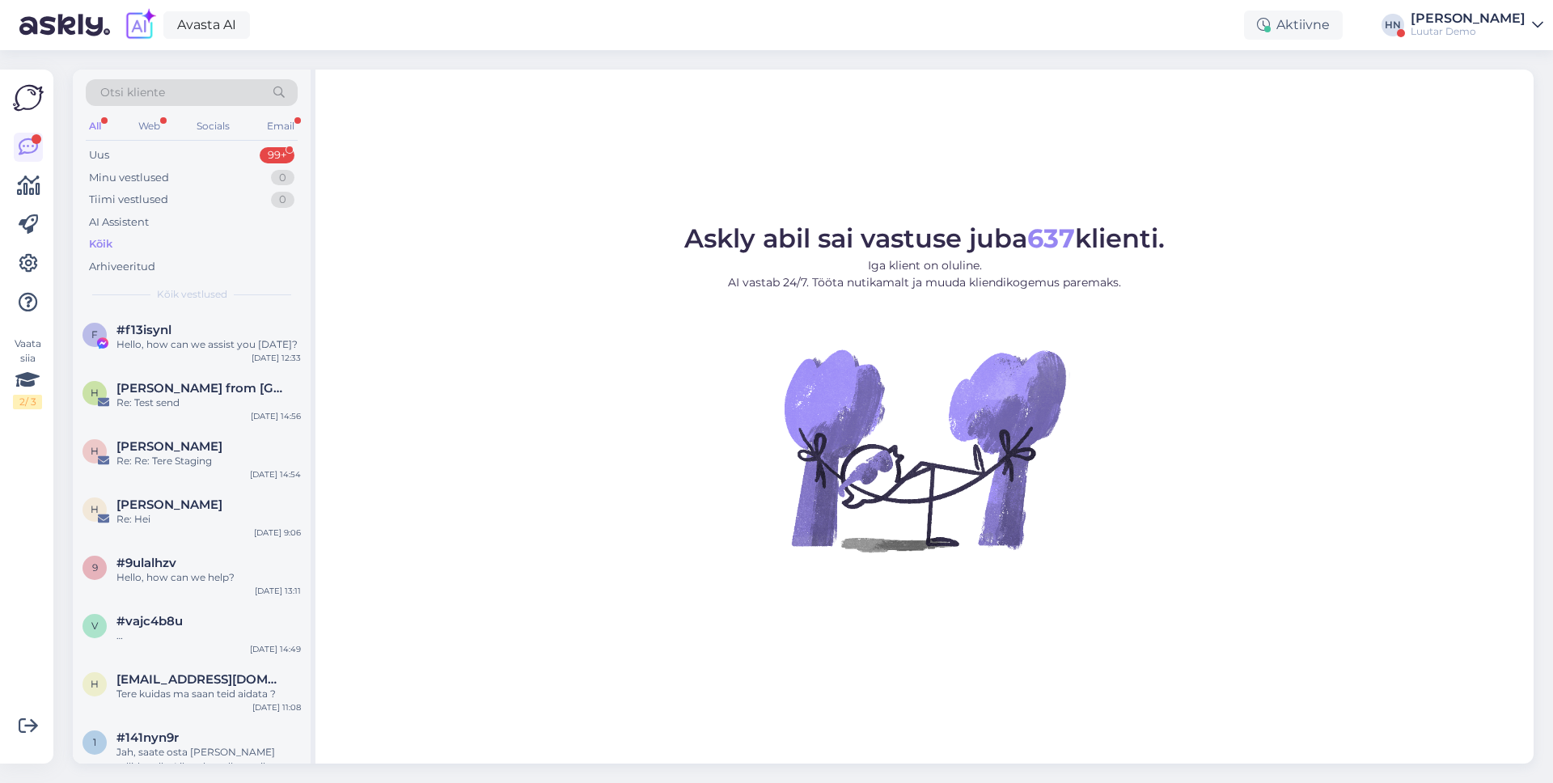
click at [765, 261] on p "Iga klient on oluline. AI vastab 24/7. Tööta nutikamalt ja muuda kliendikogemus…" at bounding box center [924, 274] width 481 height 34
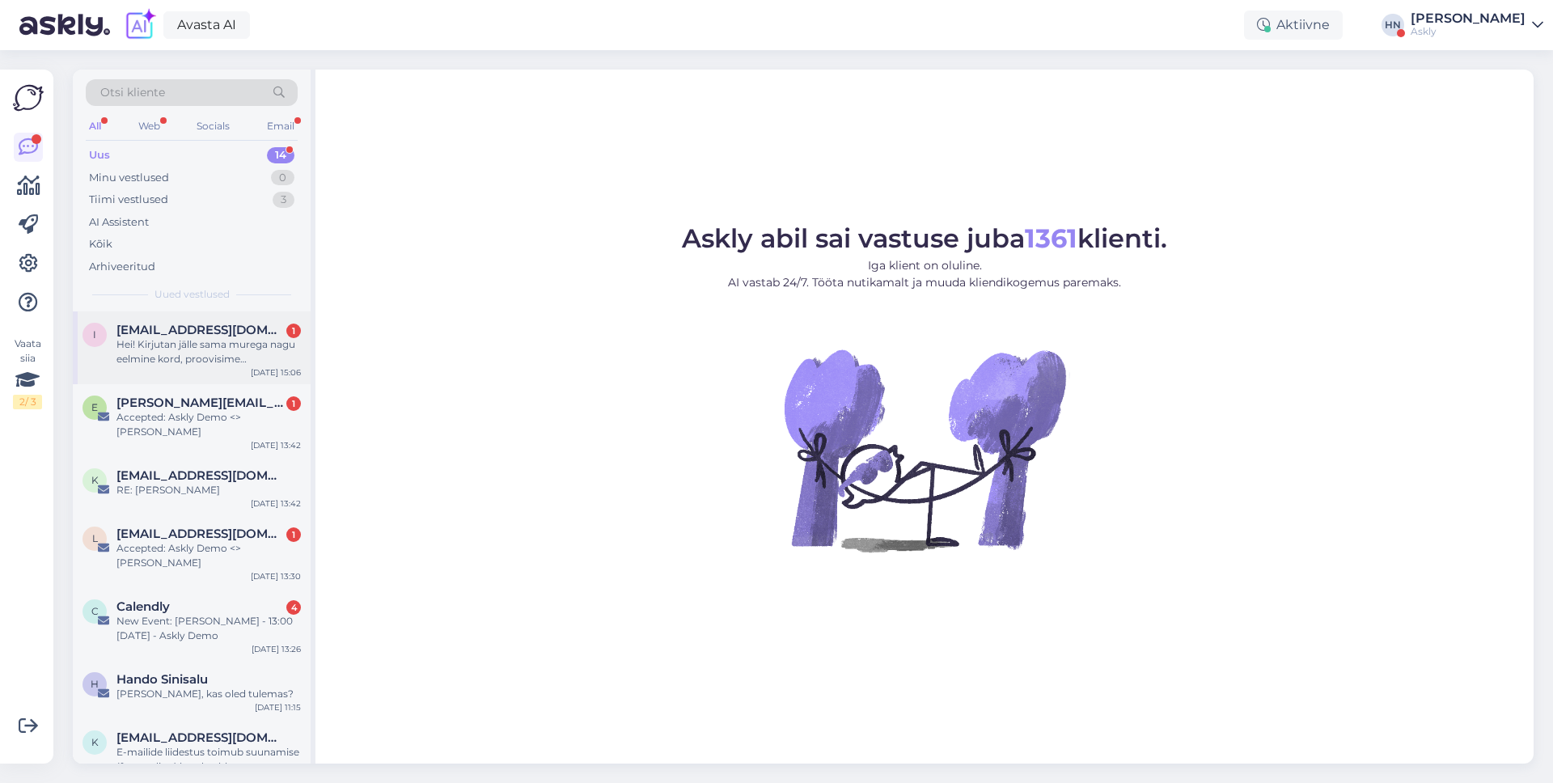
click at [143, 335] on span "[EMAIL_ADDRESS][DOMAIN_NAME]" at bounding box center [200, 330] width 168 height 15
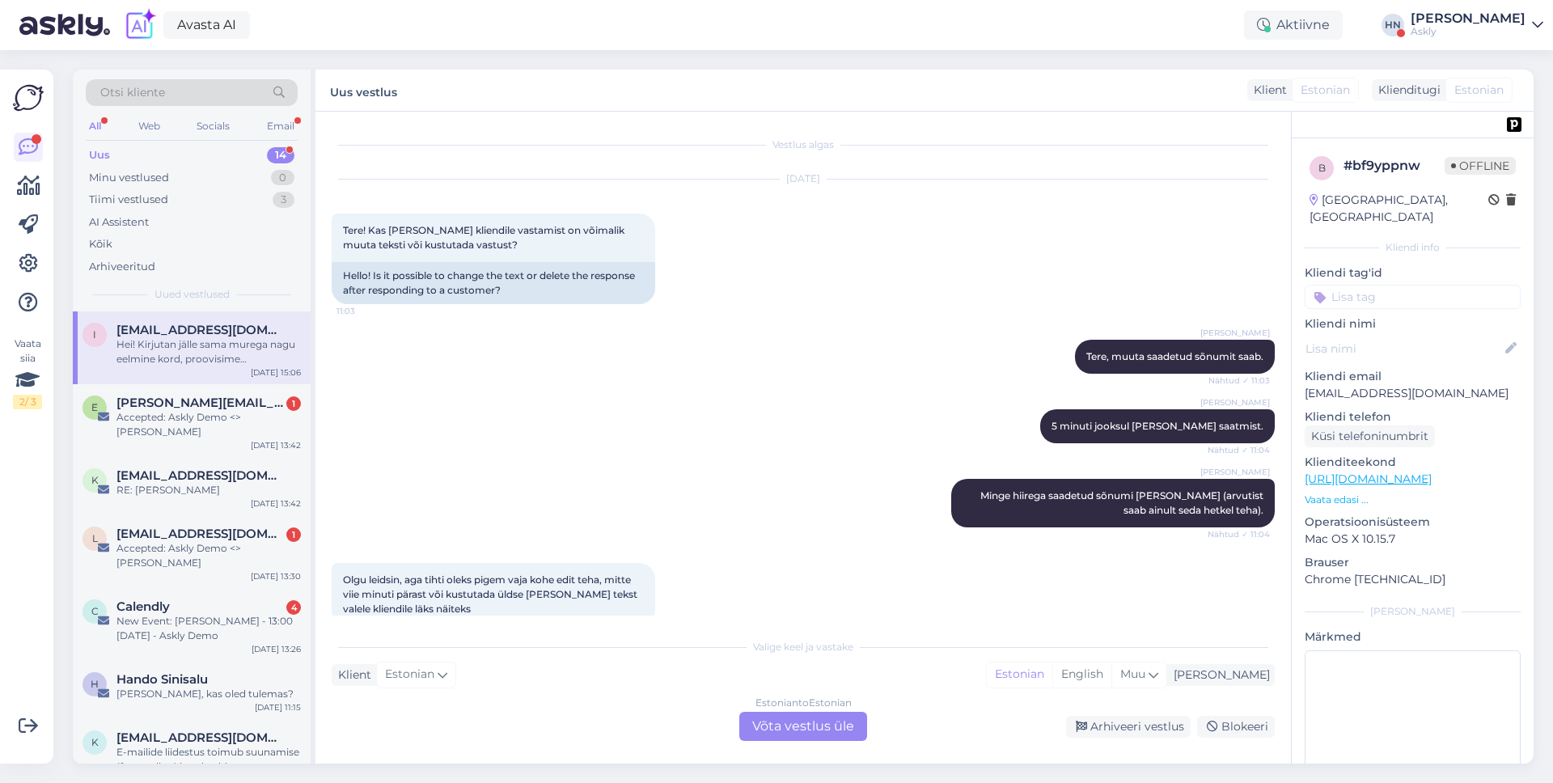
scroll to position [4088, 0]
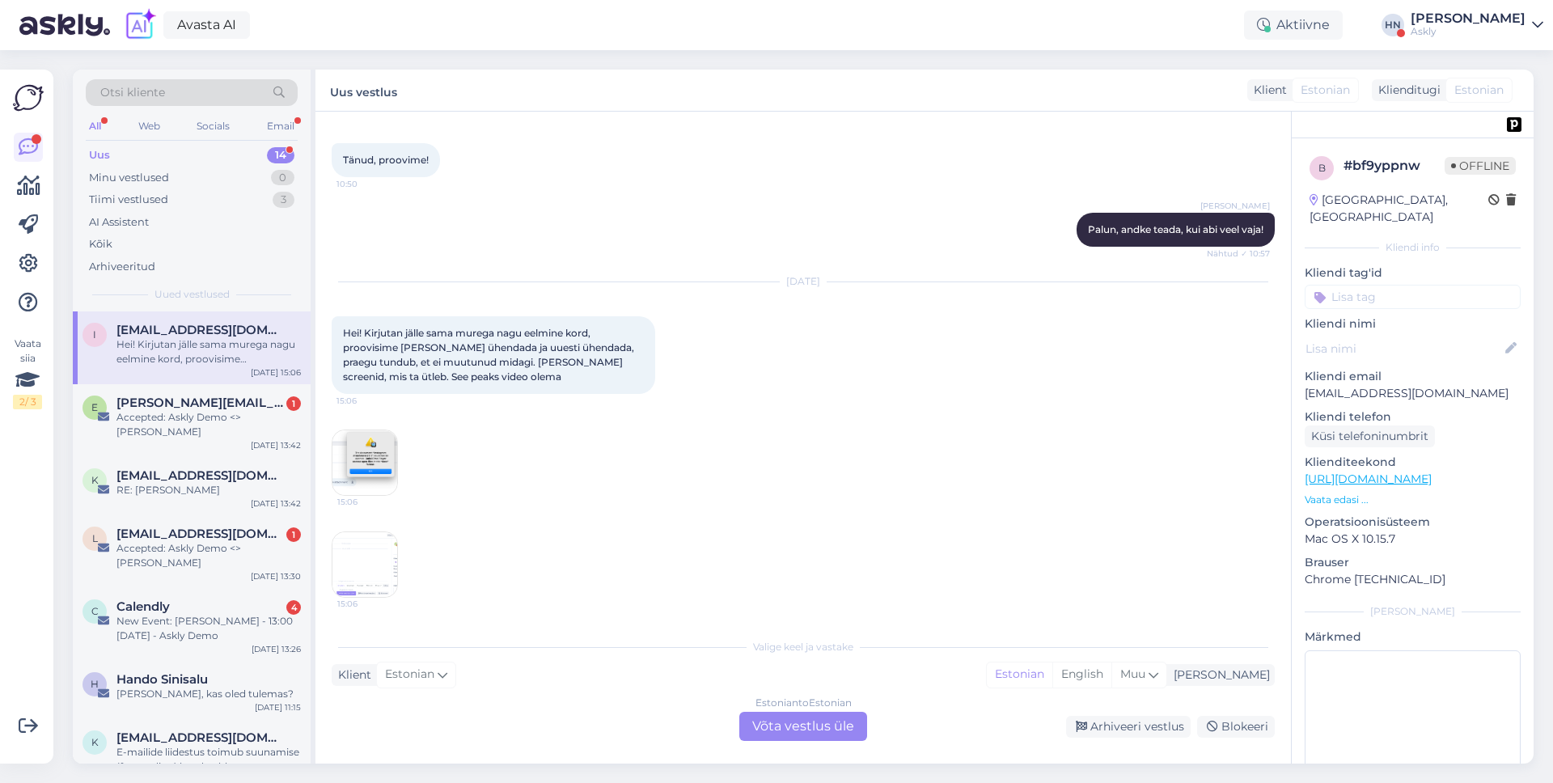
click at [371, 452] on img at bounding box center [365, 462] width 65 height 65
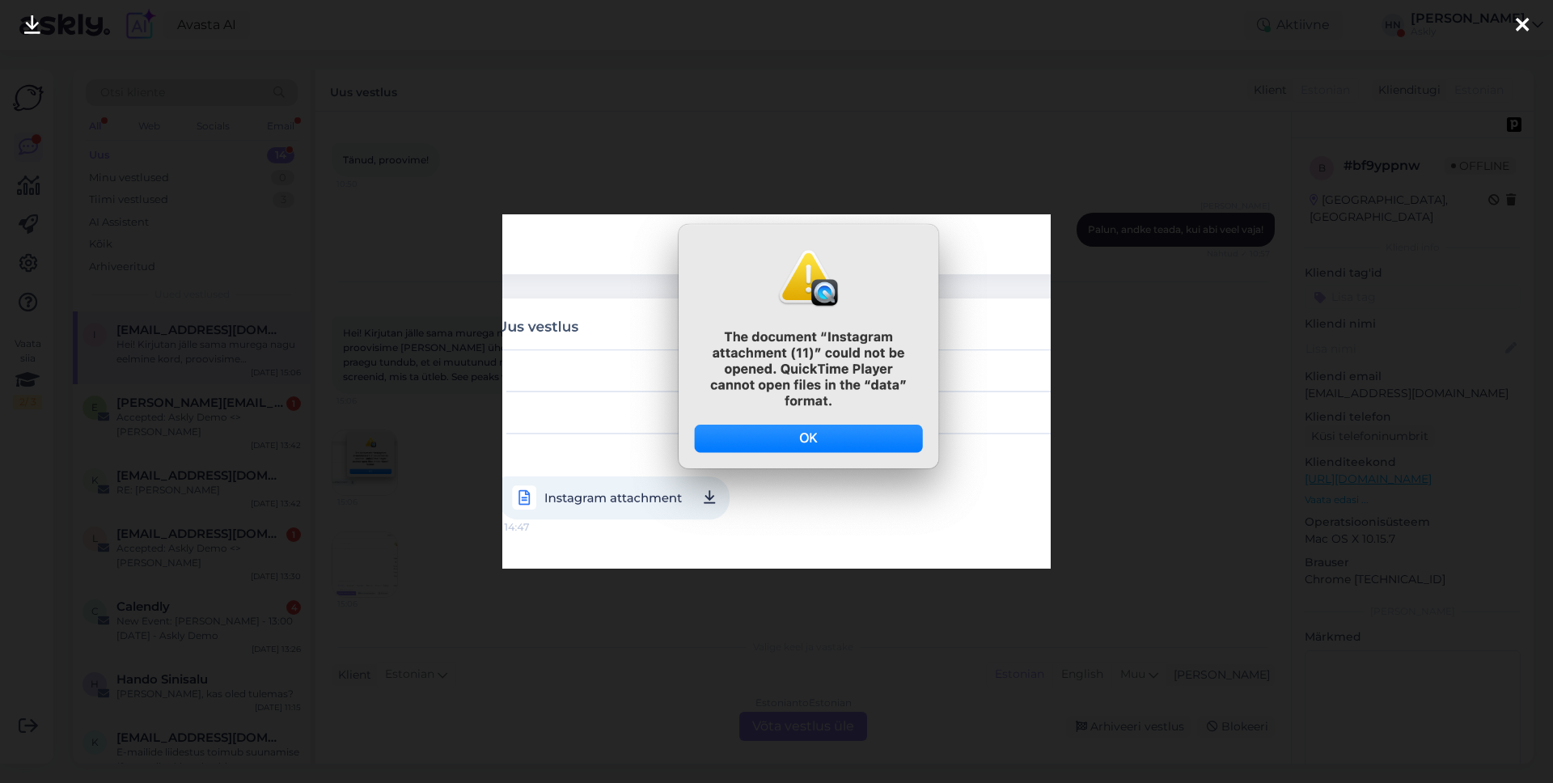
click at [371, 451] on div at bounding box center [776, 391] width 1553 height 783
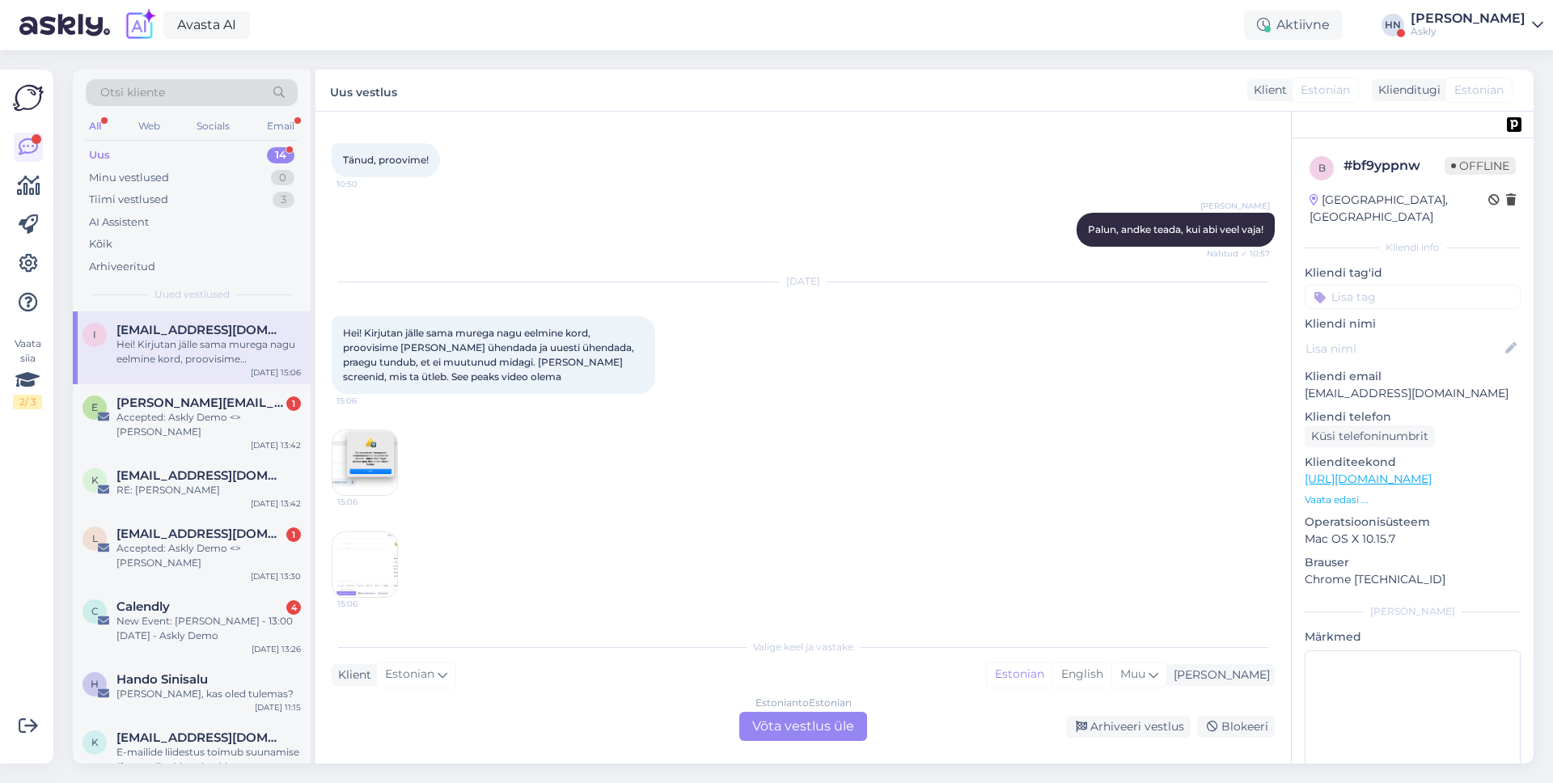
click at [369, 561] on img at bounding box center [365, 564] width 65 height 65
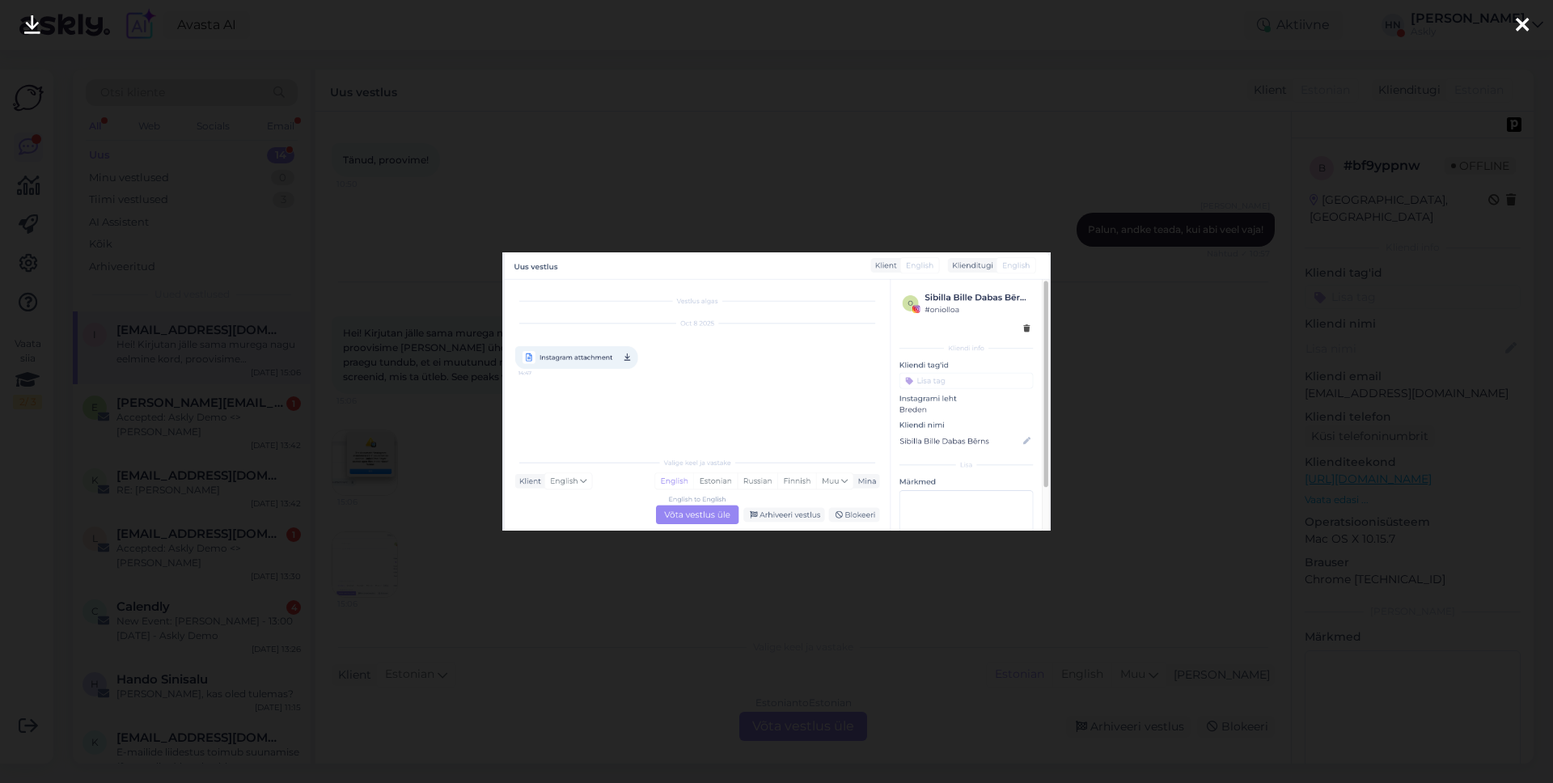
click at [382, 524] on div at bounding box center [776, 391] width 1553 height 783
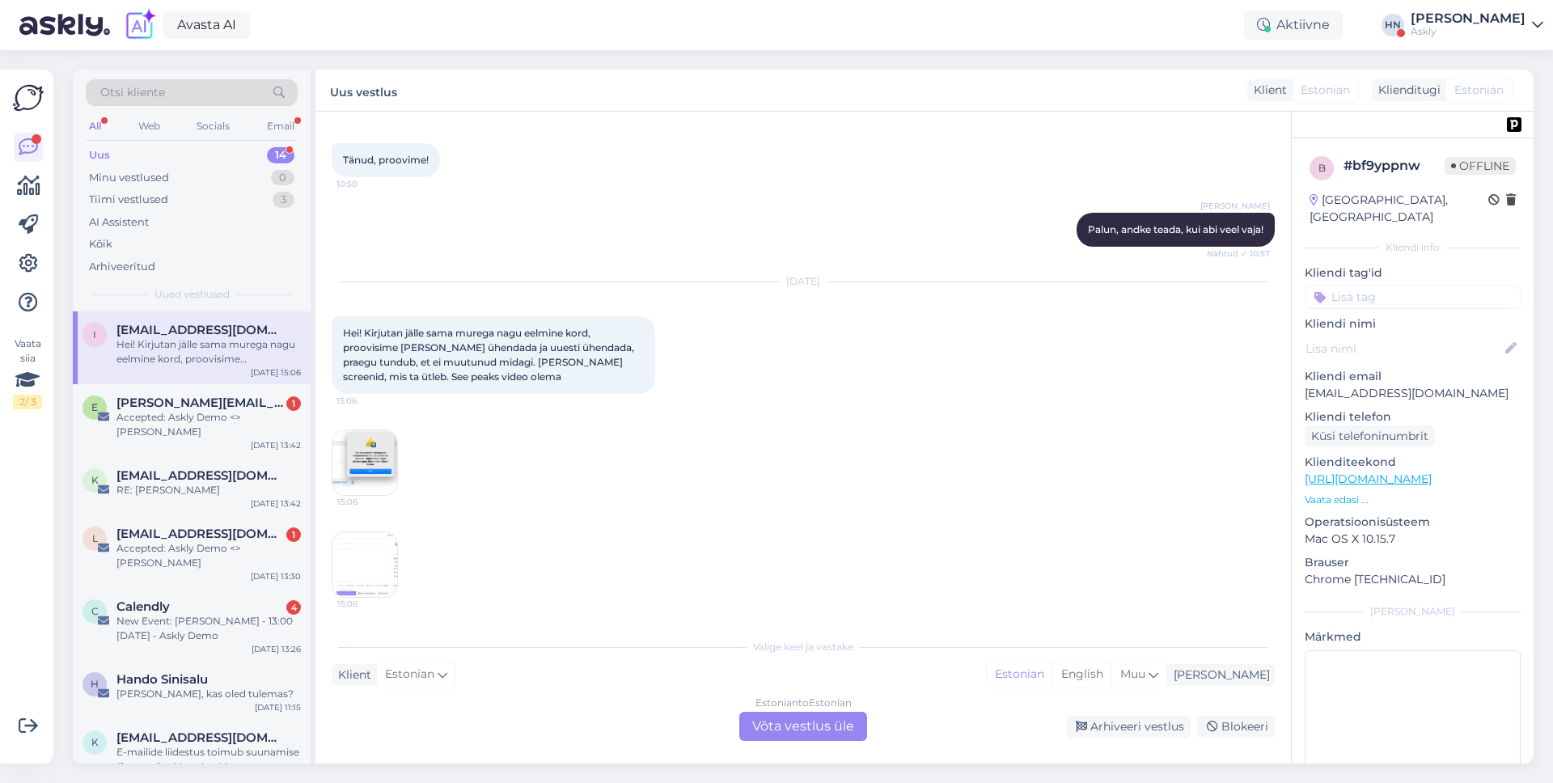
click at [379, 572] on img at bounding box center [365, 564] width 65 height 65
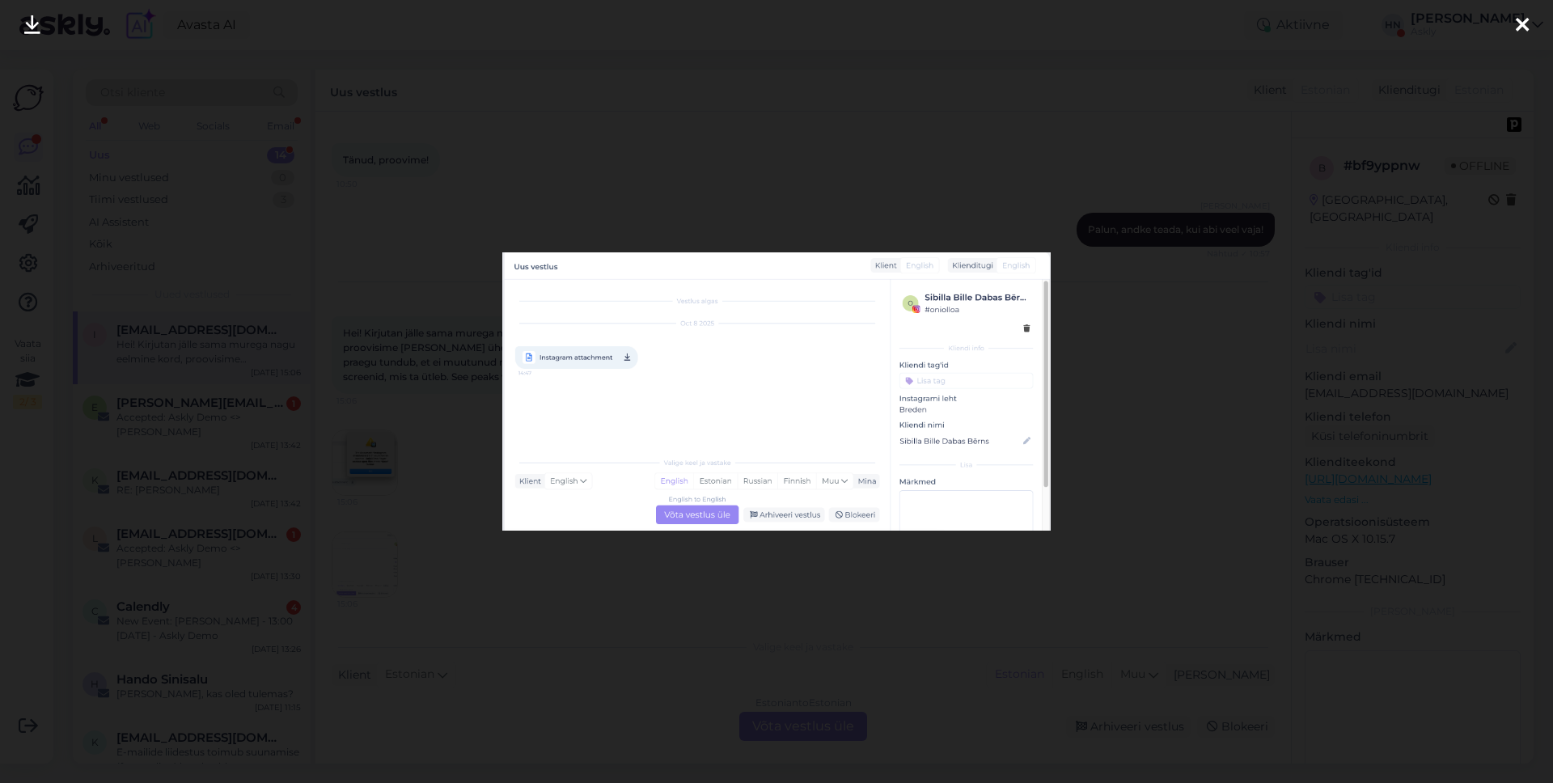
click at [394, 540] on div at bounding box center [776, 391] width 1553 height 783
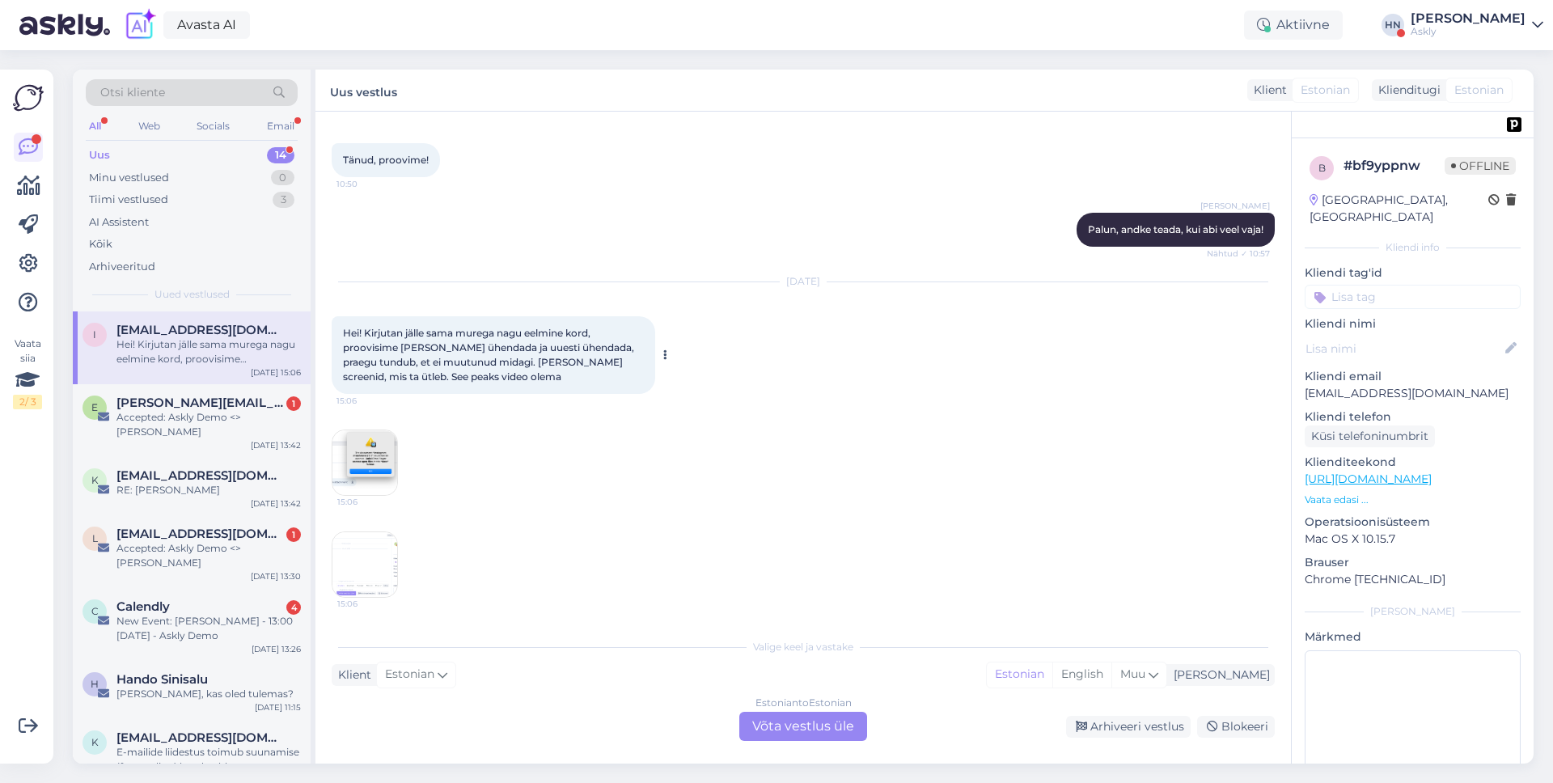
click at [406, 358] on span "Hei! Kirjutan jälle sama murega nagu eelmine kord, proovisime lahti ühendada ja…" at bounding box center [490, 355] width 294 height 56
click at [387, 460] on img at bounding box center [365, 462] width 65 height 65
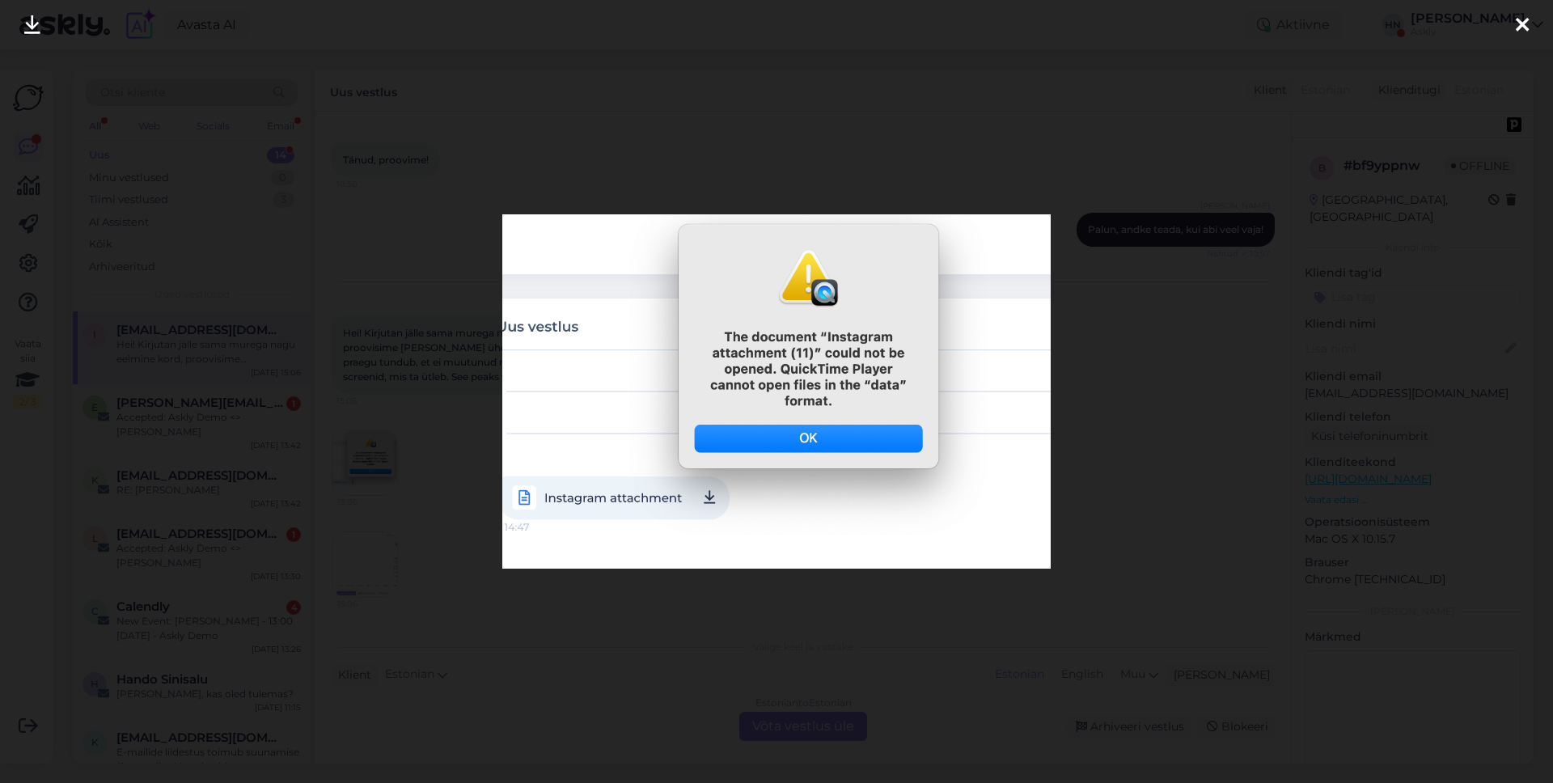
click at [426, 430] on div at bounding box center [776, 391] width 1553 height 783
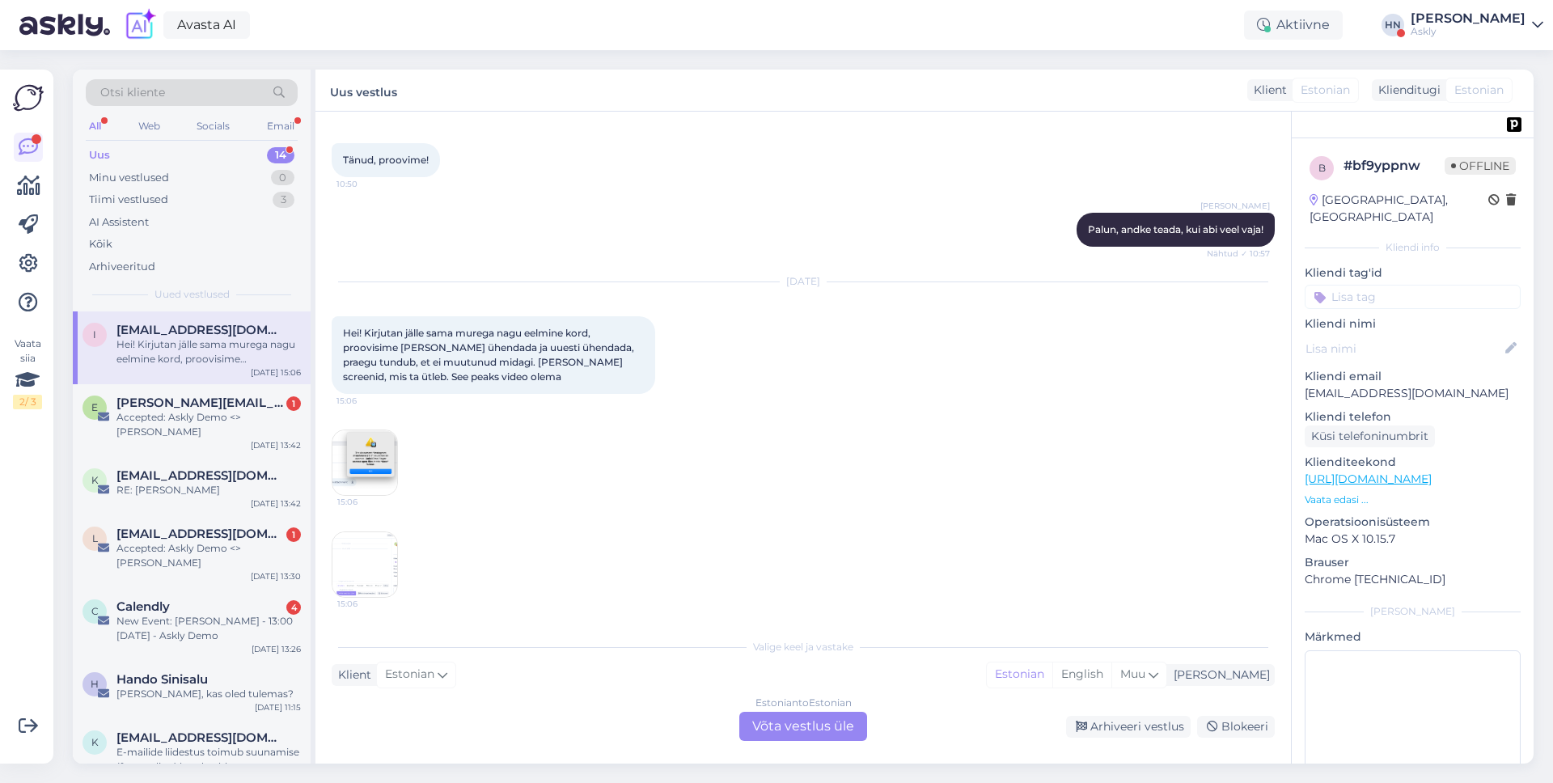
click at [756, 730] on div "Estonian to Estonian Võta vestlus üle" at bounding box center [803, 726] width 128 height 29
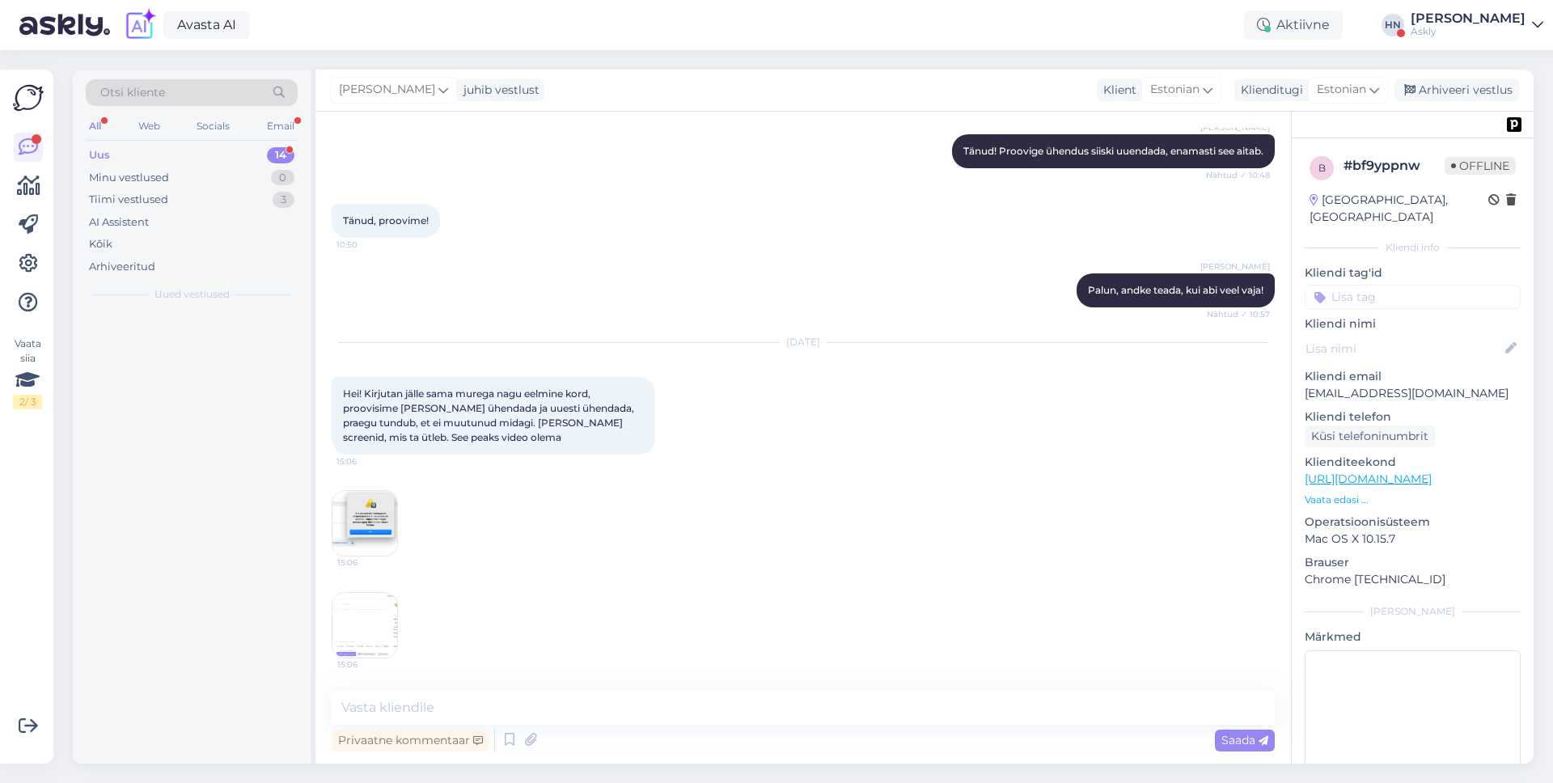
scroll to position [4027, 0]
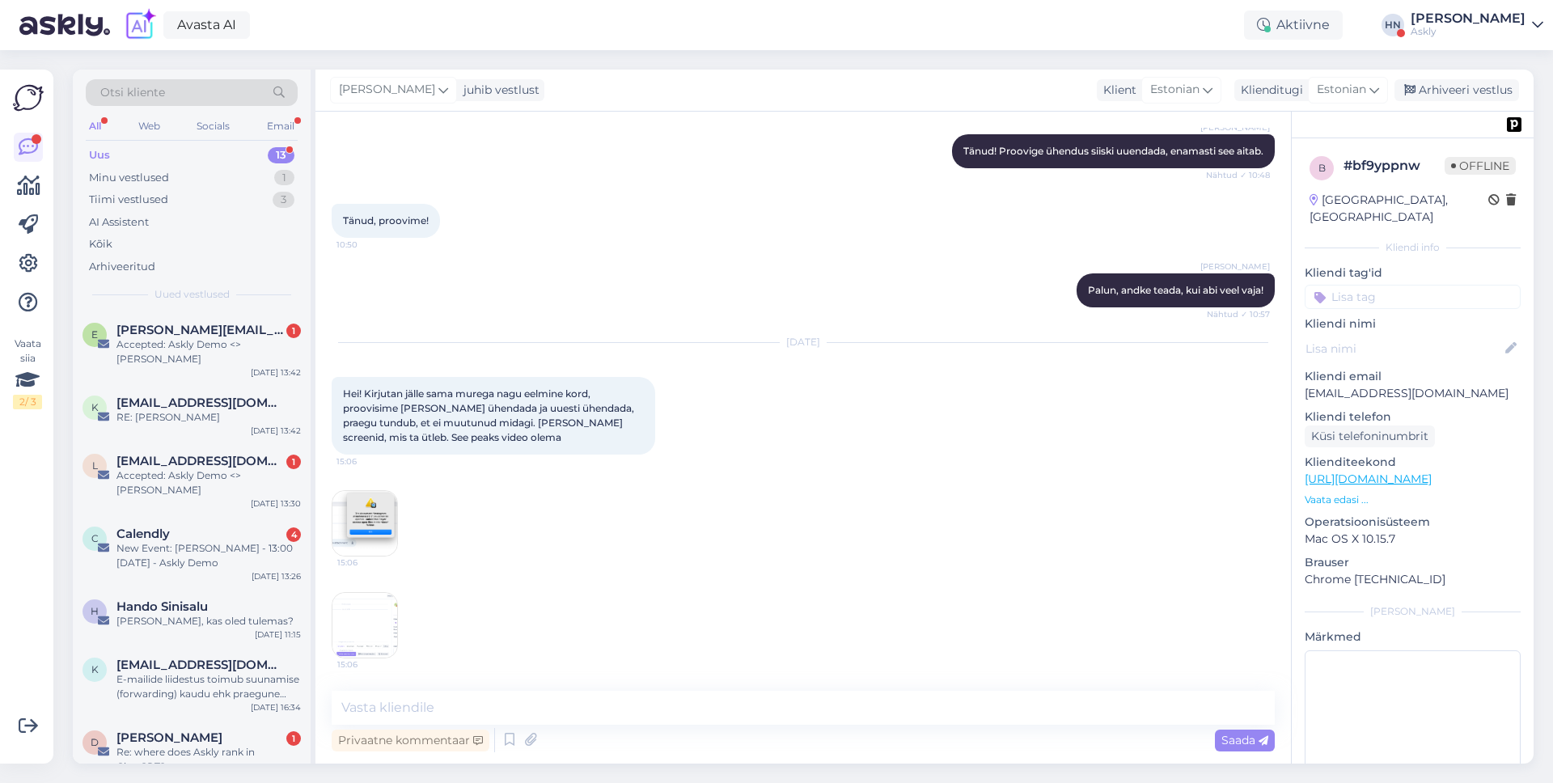
click at [739, 726] on div "Privaatne kommentaar Saada" at bounding box center [803, 740] width 943 height 31
click at [742, 721] on textarea at bounding box center [803, 708] width 943 height 34
click at [375, 536] on img at bounding box center [365, 523] width 65 height 65
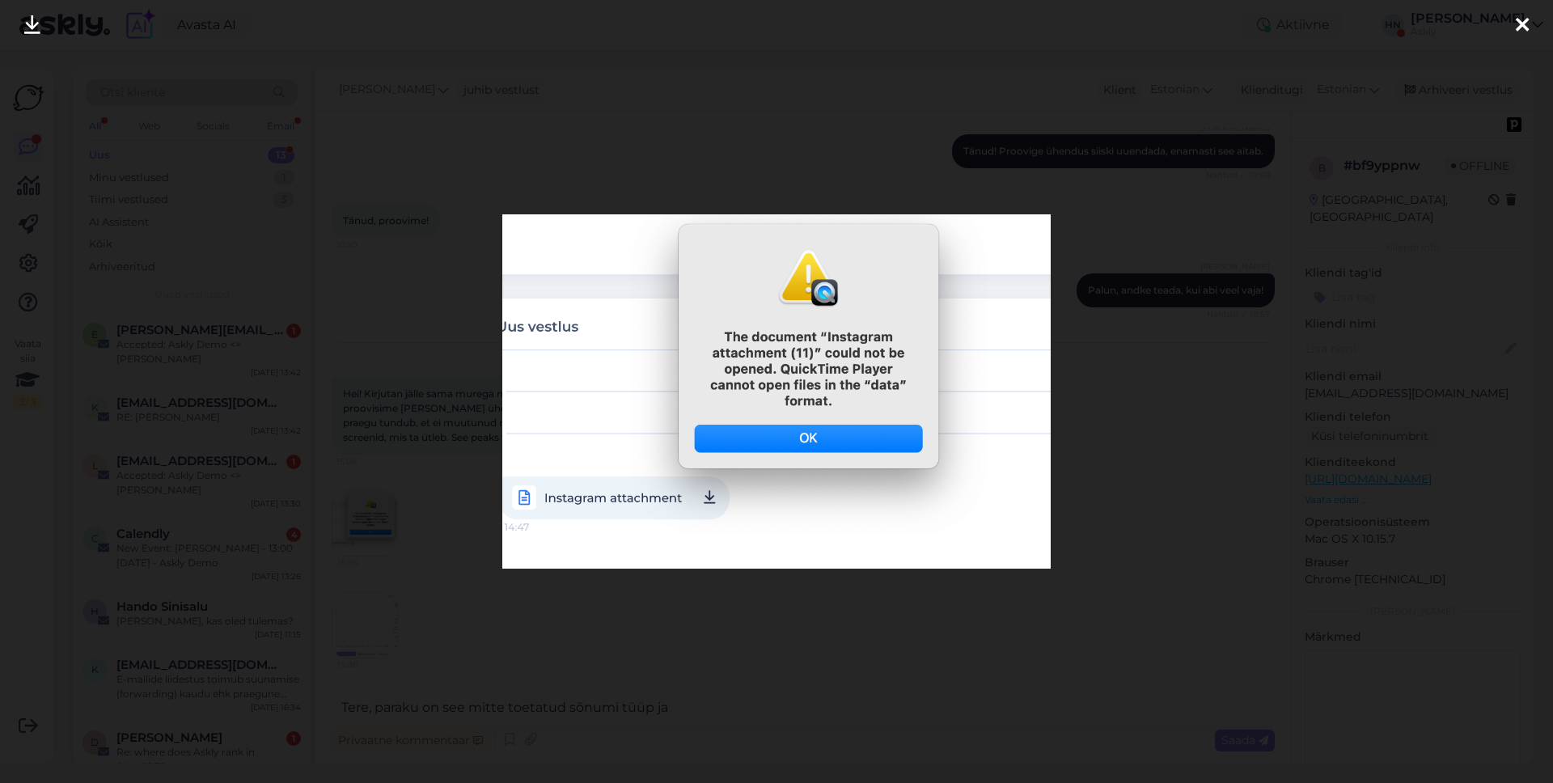
click at [375, 536] on div at bounding box center [776, 391] width 1553 height 783
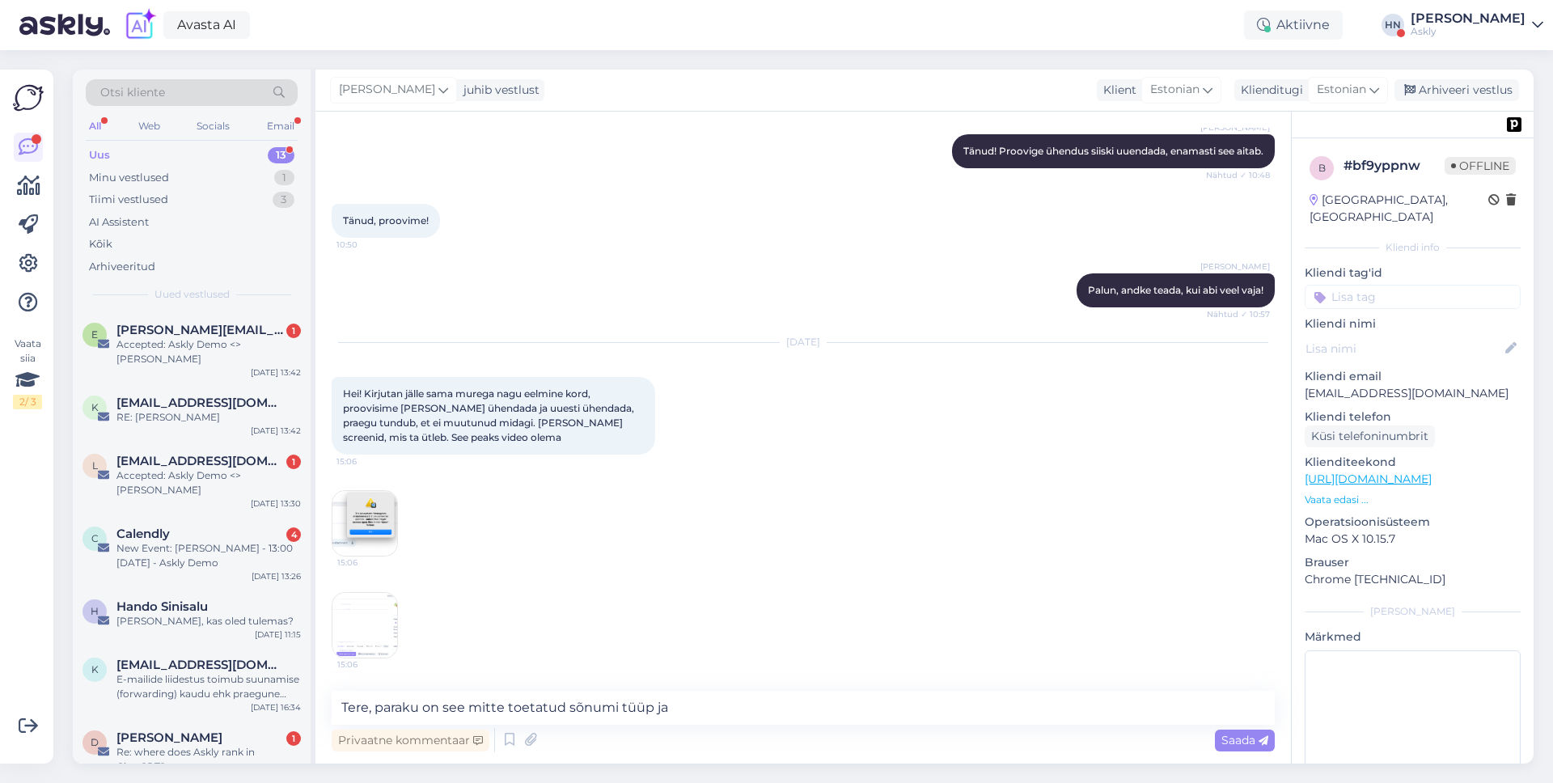
click at [371, 625] on img at bounding box center [365, 625] width 65 height 65
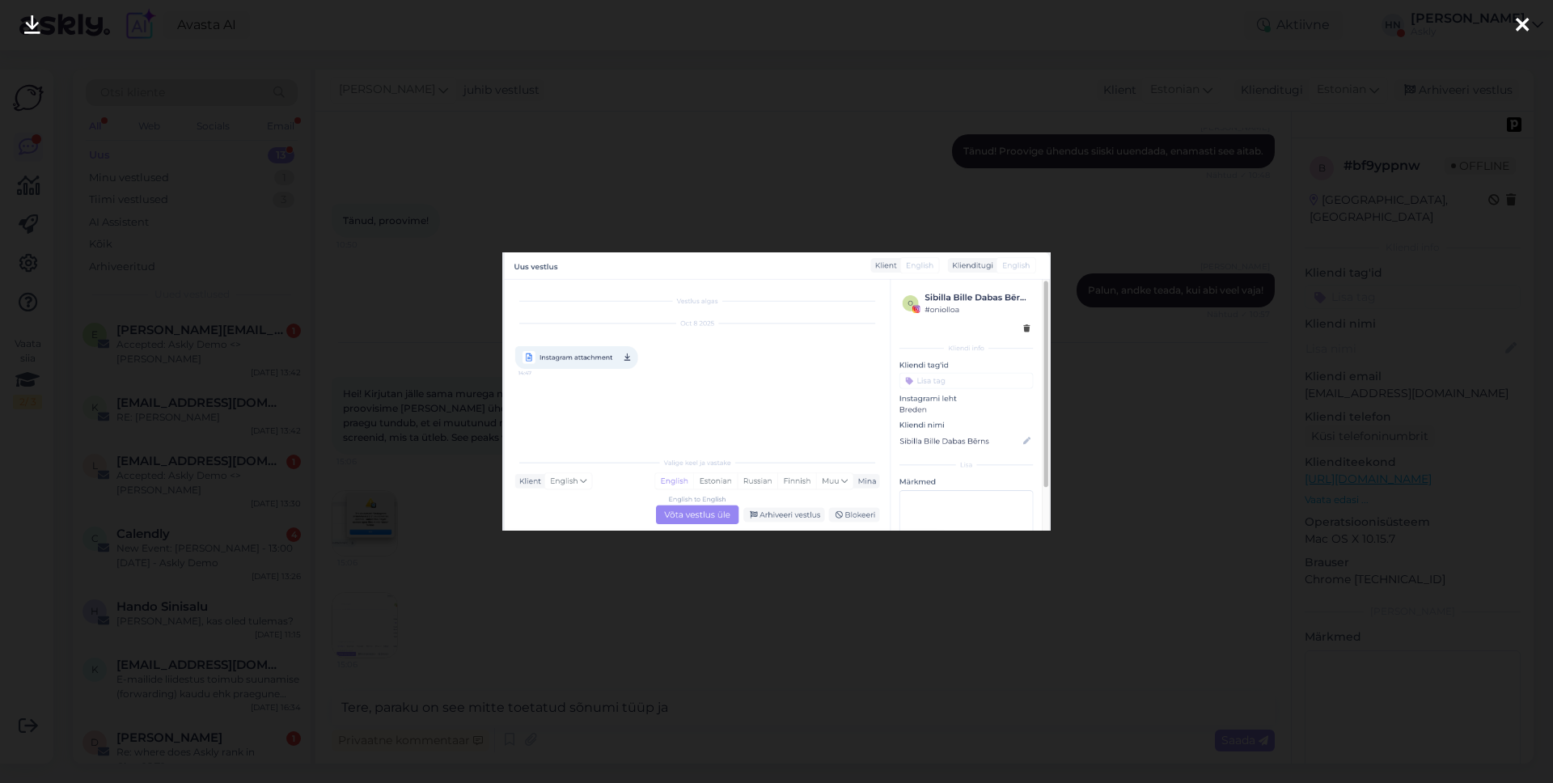
click at [384, 571] on div at bounding box center [776, 391] width 1553 height 783
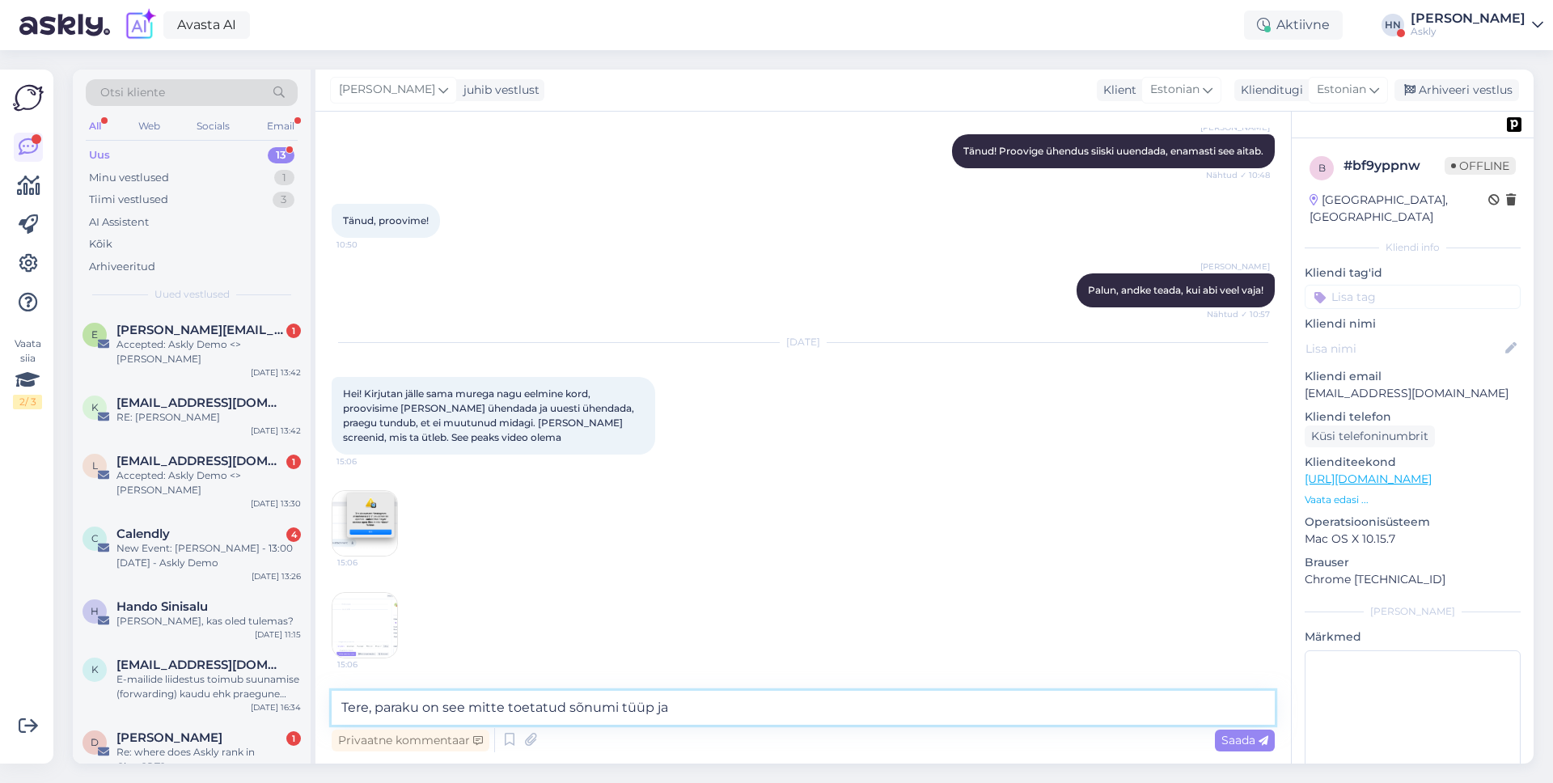
click at [698, 715] on textarea "Tere, paraku on see mitte toetatud sõnumi tüüp ja" at bounding box center [803, 708] width 943 height 34
click at [678, 335] on div "Oct 8 2025" at bounding box center [803, 342] width 943 height 15
click at [508, 708] on textarea "Tere, paraku on see mitte toetatud sõnumi tüüp ja seetõttu" at bounding box center [803, 708] width 943 height 34
click at [730, 705] on textarea "Tere, paraku on see mitte toetatud sõnumi tüüp ja seetõttu" at bounding box center [803, 708] width 943 height 34
click at [382, 651] on img at bounding box center [365, 625] width 65 height 65
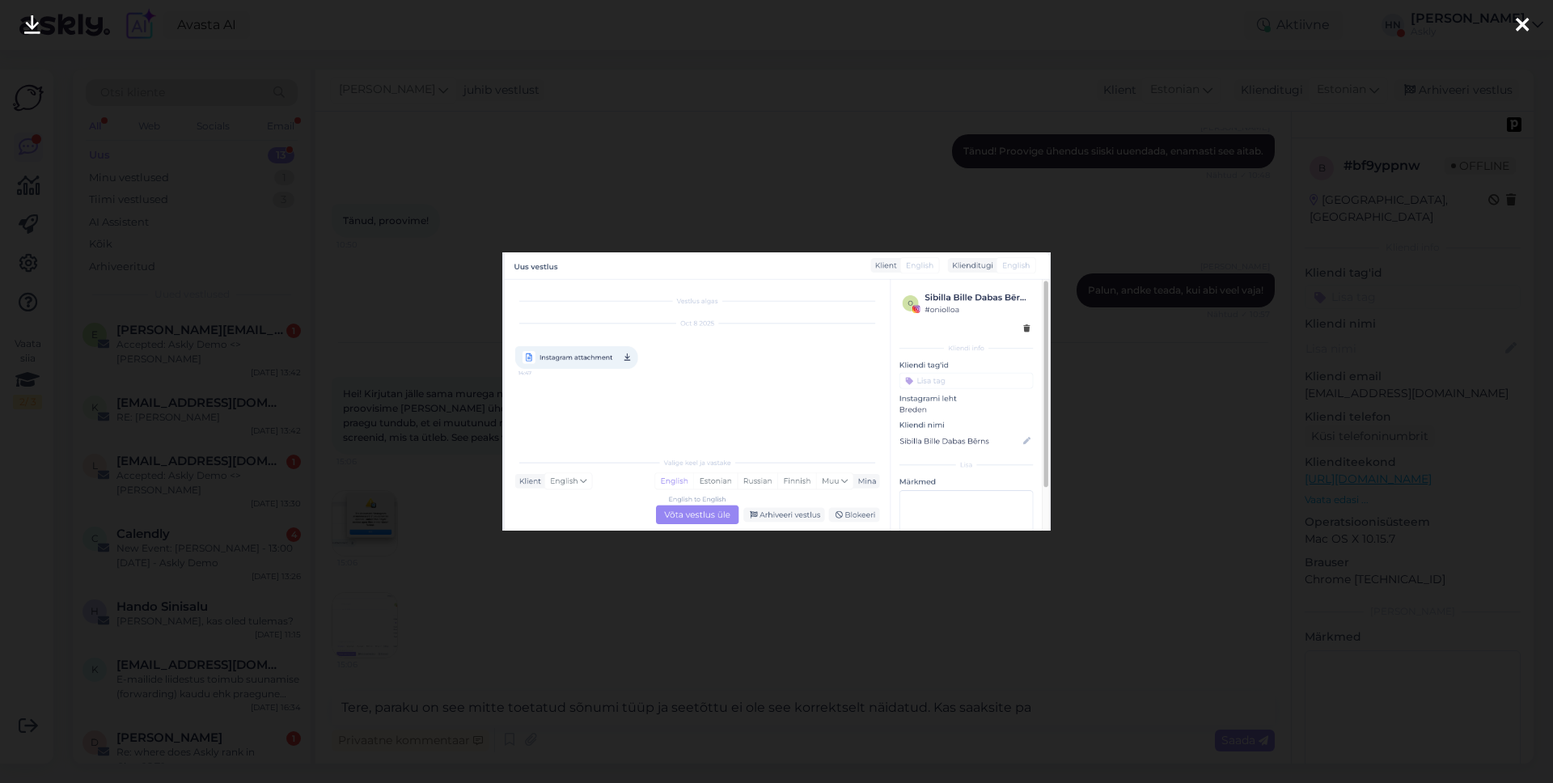
click at [401, 590] on div at bounding box center [776, 391] width 1553 height 783
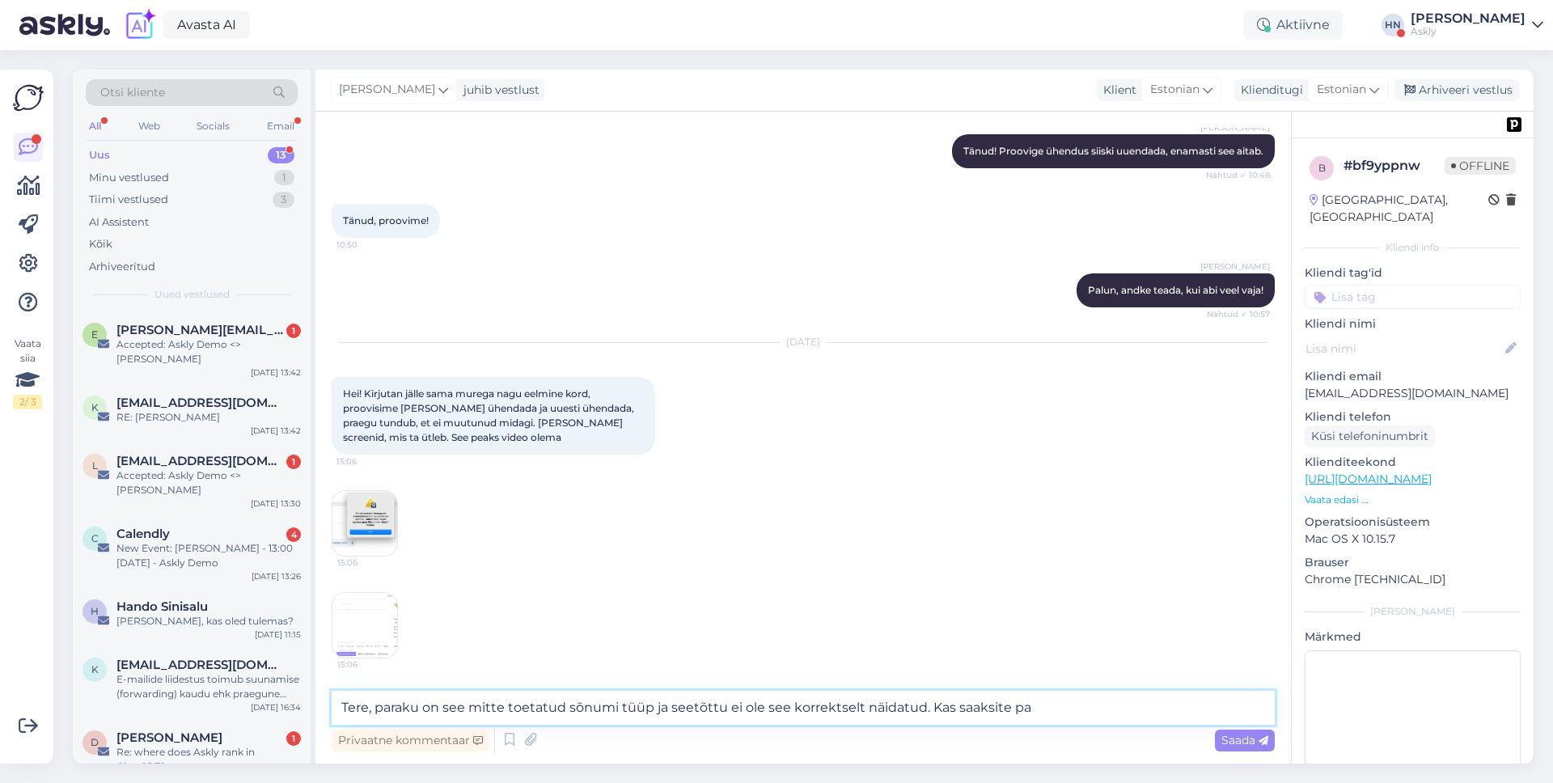
click at [967, 707] on textarea "Tere, paraku on see mitte toetatud sõnumi tüüp ja seetõttu ei ole see korrektse…" at bounding box center [803, 708] width 943 height 34
click at [1026, 703] on textarea "Tere, paraku on see mitte toetatud sõnumi tüüp ja seetõttu ei ole see korrektse…" at bounding box center [803, 708] width 943 height 34
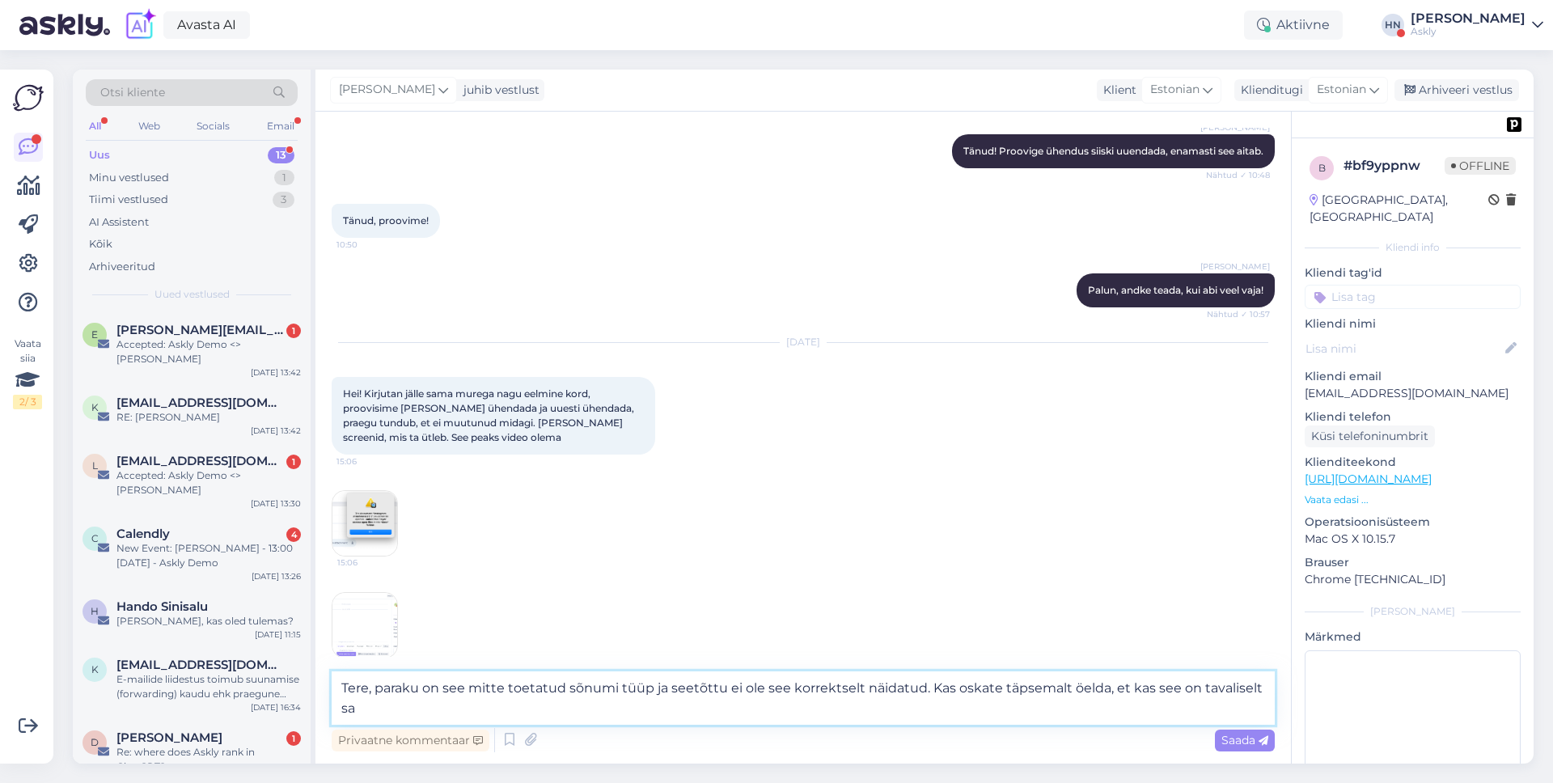
scroll to position [4047, 0]
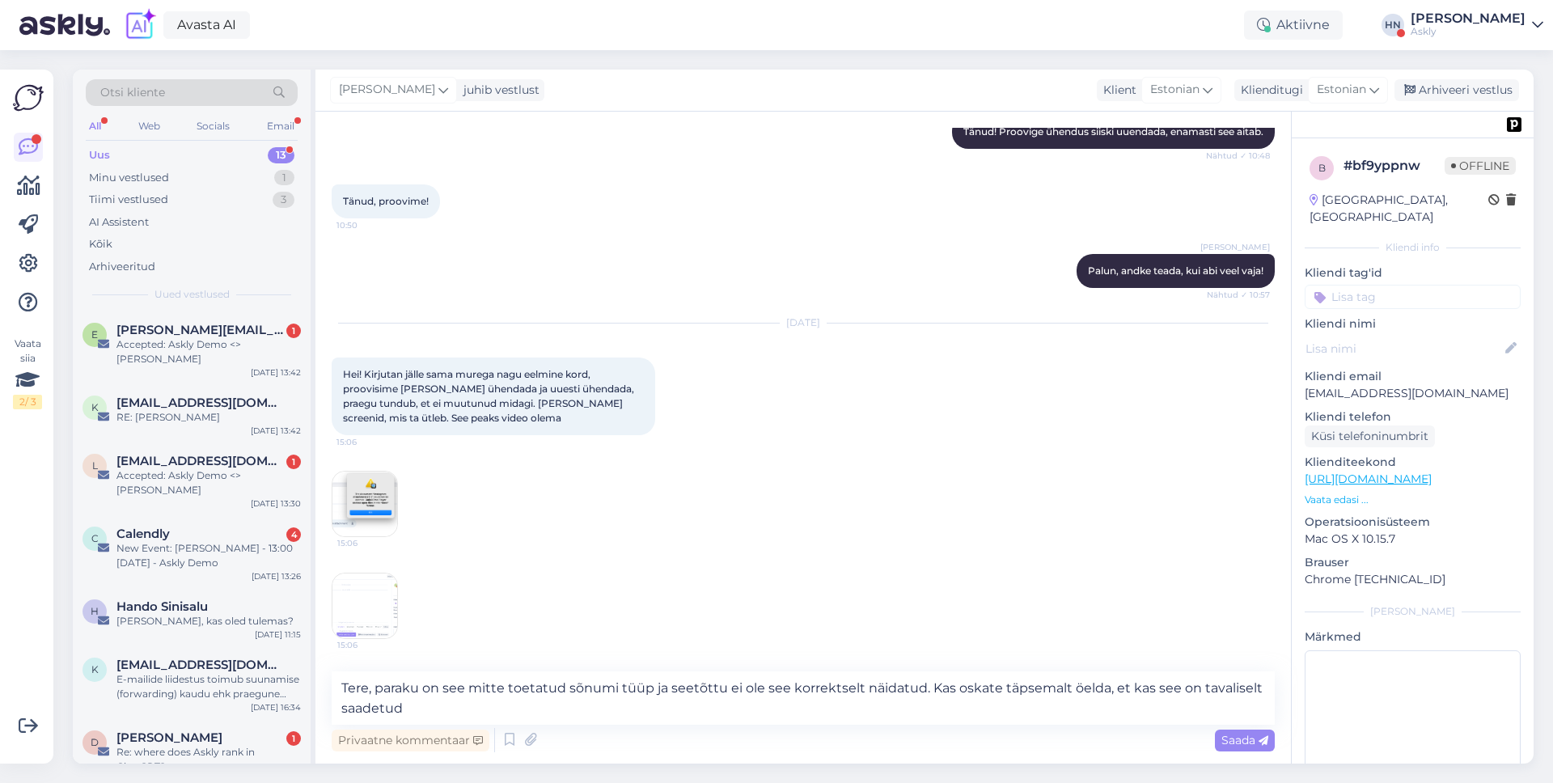
click at [841, 23] on div "Avasta AI Aktiivne HN Hans Niinemäe Askly" at bounding box center [776, 25] width 1553 height 50
click at [549, 722] on textarea "Tere, paraku on see mitte toetatud sõnumi tüüp ja seetõttu ei ole see korrektse…" at bounding box center [803, 697] width 943 height 53
click at [922, 689] on textarea "Tere, paraku on see mitte toetatud sõnumi tüüp ja seetõttu ei ole see korrektse…" at bounding box center [803, 697] width 943 height 53
click at [592, 688] on textarea "Tere, paraku on see mitte toetatud sõnumi tüüp ja seetõttu ei ole see korrektse…" at bounding box center [803, 697] width 943 height 53
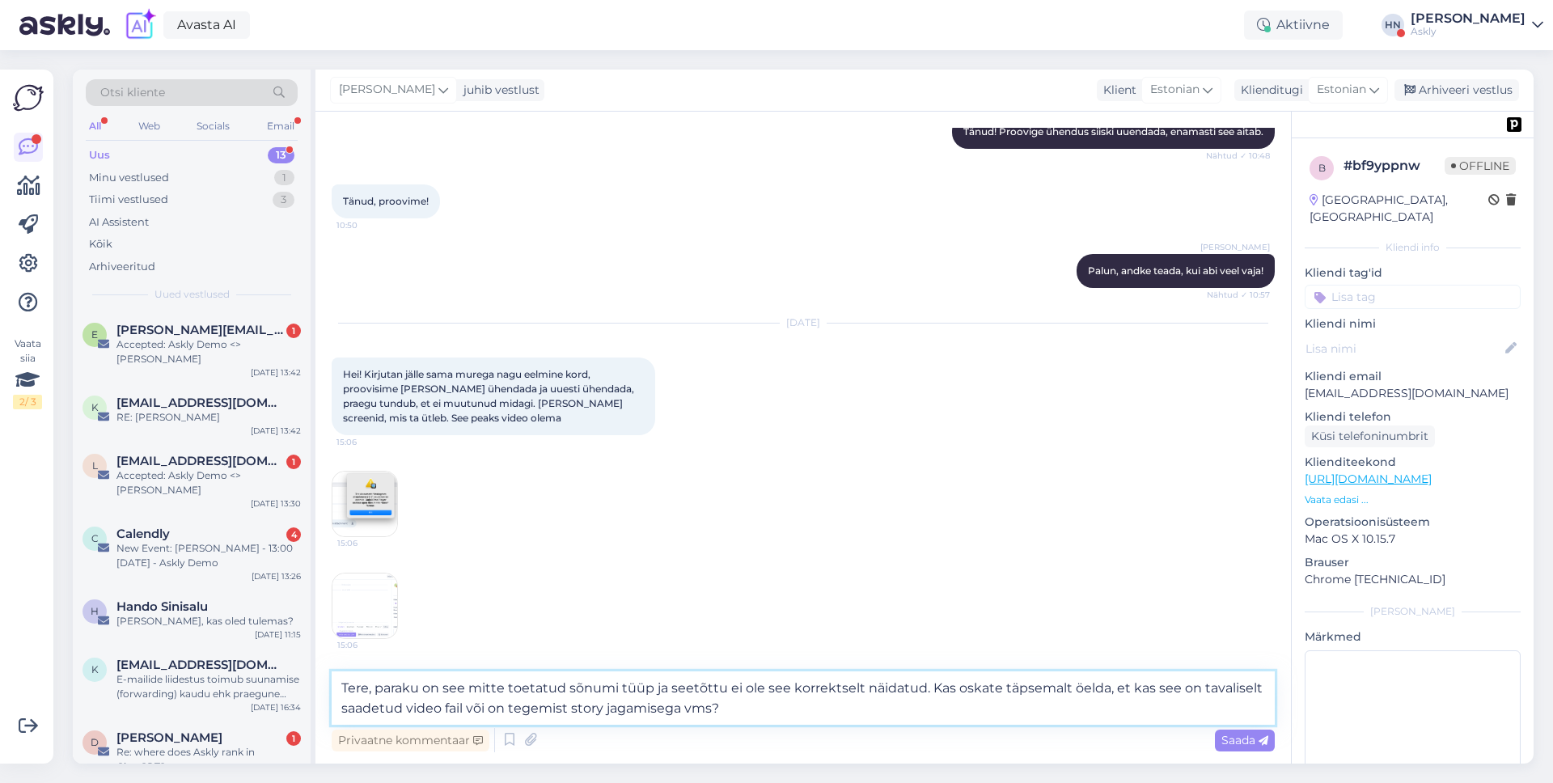
click at [592, 688] on textarea "Tere, paraku on see mitte toetatud sõnumi tüüp ja seetõttu ei ole see korrektse…" at bounding box center [803, 697] width 943 height 53
click at [732, 712] on textarea "Tere, paraku on see mitte toetatud sõnumi tüüp ja seetõttu ei ole see korrektse…" at bounding box center [803, 697] width 943 height 53
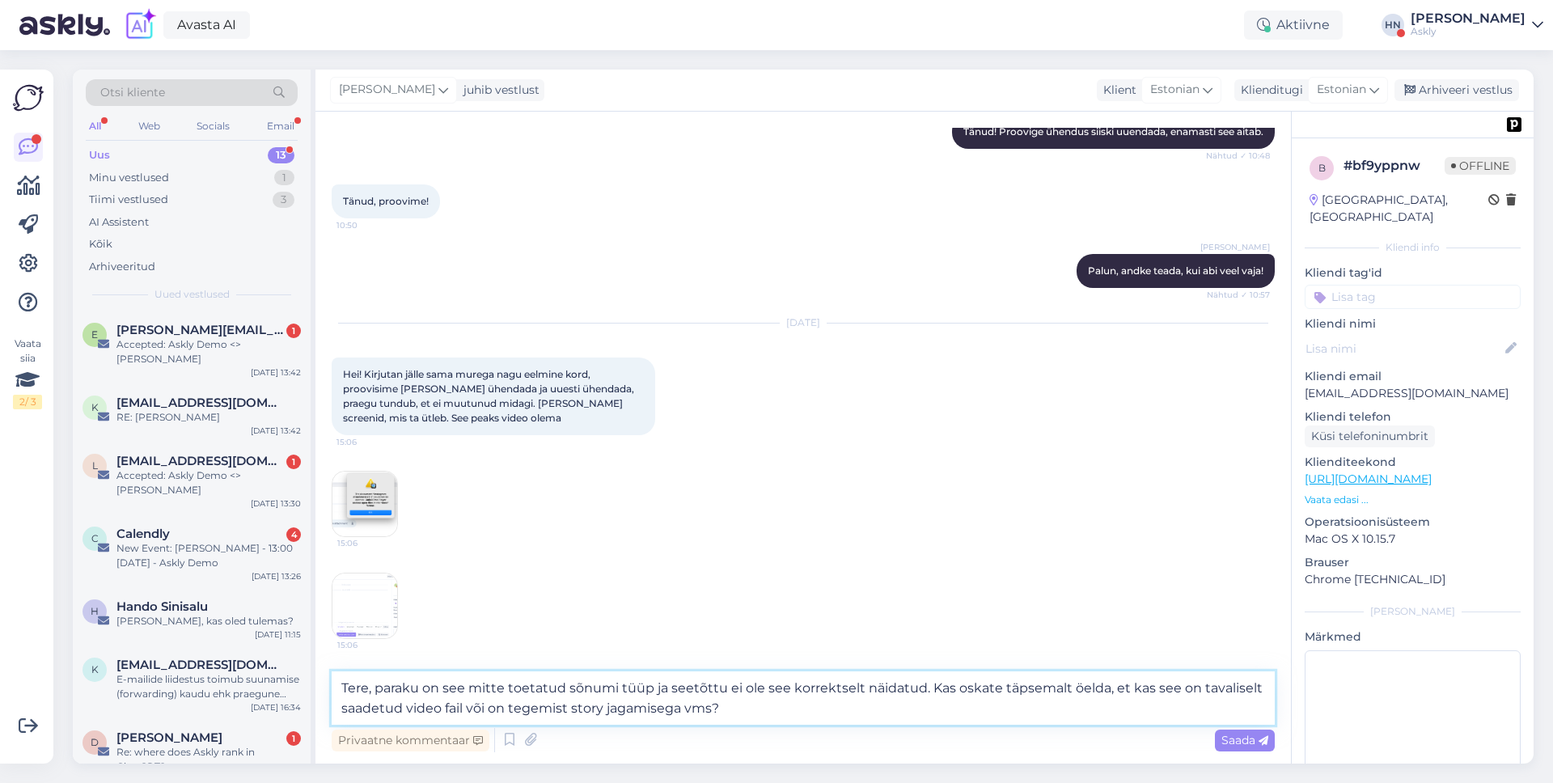
click at [457, 687] on textarea "Tere, paraku on see mitte toetatud sõnumi tüüp ja seetõttu ei ole see korrektse…" at bounding box center [803, 697] width 943 height 53
click at [456, 691] on textarea "Tere, paraku on tegemist mitte toetatud sõnumi tüüp ja seetõttu ei ole see korr…" at bounding box center [803, 697] width 943 height 53
click at [748, 692] on textarea "Tere, paraku tundub, et on tegemist mitte toetatud sõnumi tüüp ja seetõttu ei o…" at bounding box center [803, 697] width 943 height 53
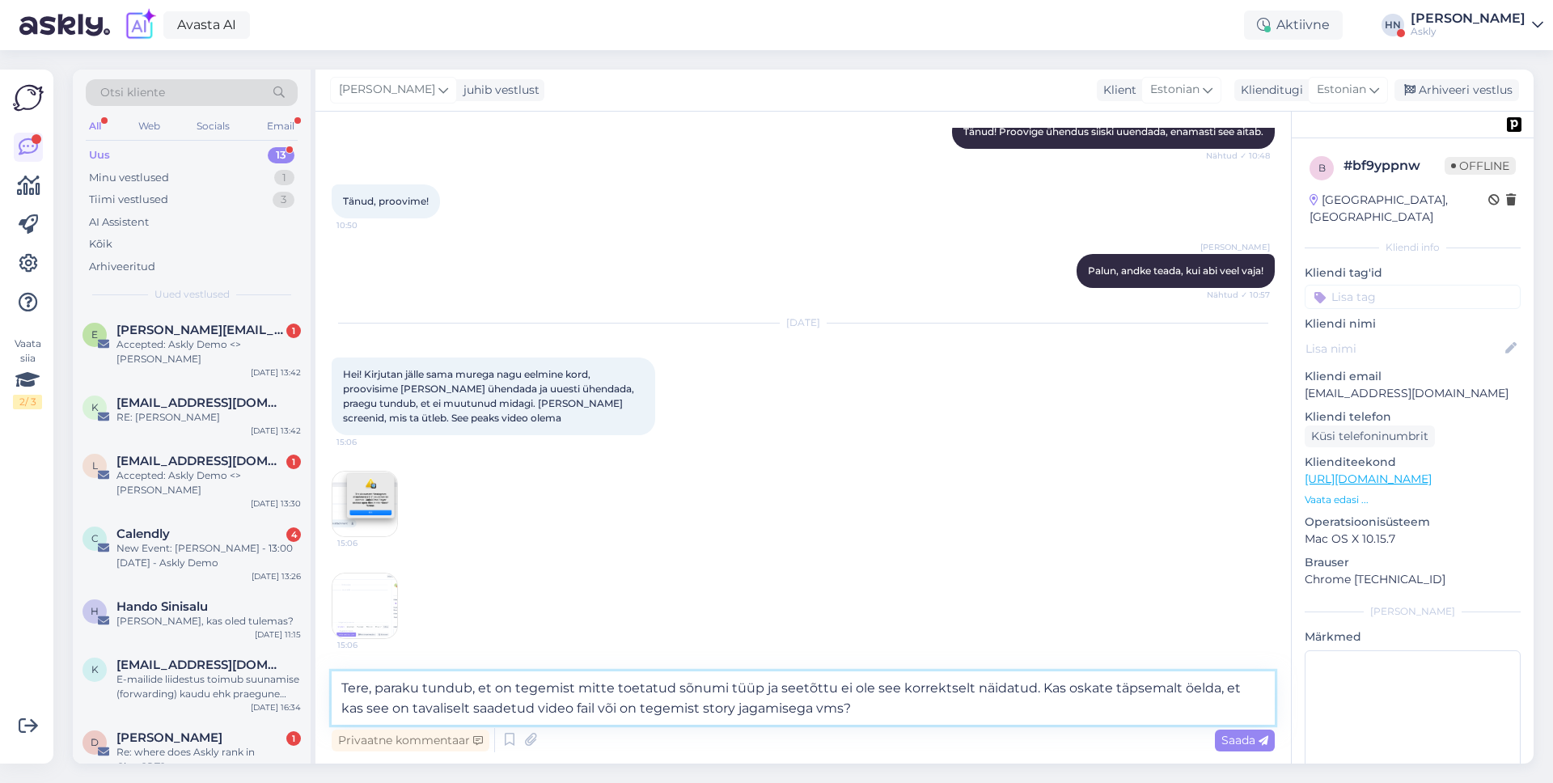
click at [748, 692] on textarea "Tere, paraku tundub, et on tegemist mitte toetatud sõnumi tüüp ja seetõttu ei o…" at bounding box center [803, 697] width 943 height 53
click at [455, 707] on textarea "Tere, paraku tundub, et on tegemist mitte toetatud sõnumi tüübiga ja seetõttu e…" at bounding box center [803, 697] width 943 height 53
type textarea "Tere, paraku tundub, et on tegemist mitte toetatud sõnumi tüübiga ja seetõttu e…"
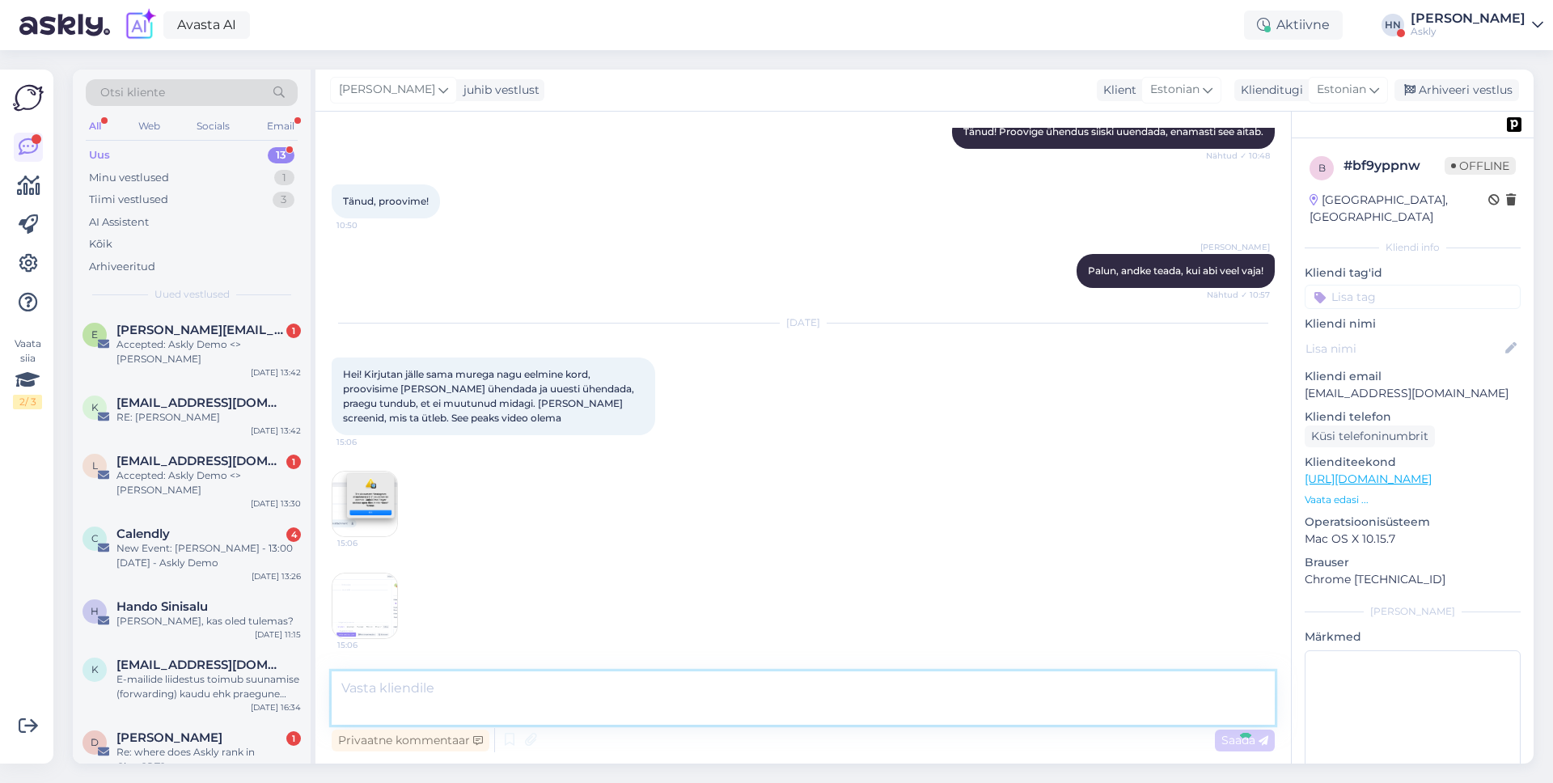
scroll to position [4141, 0]
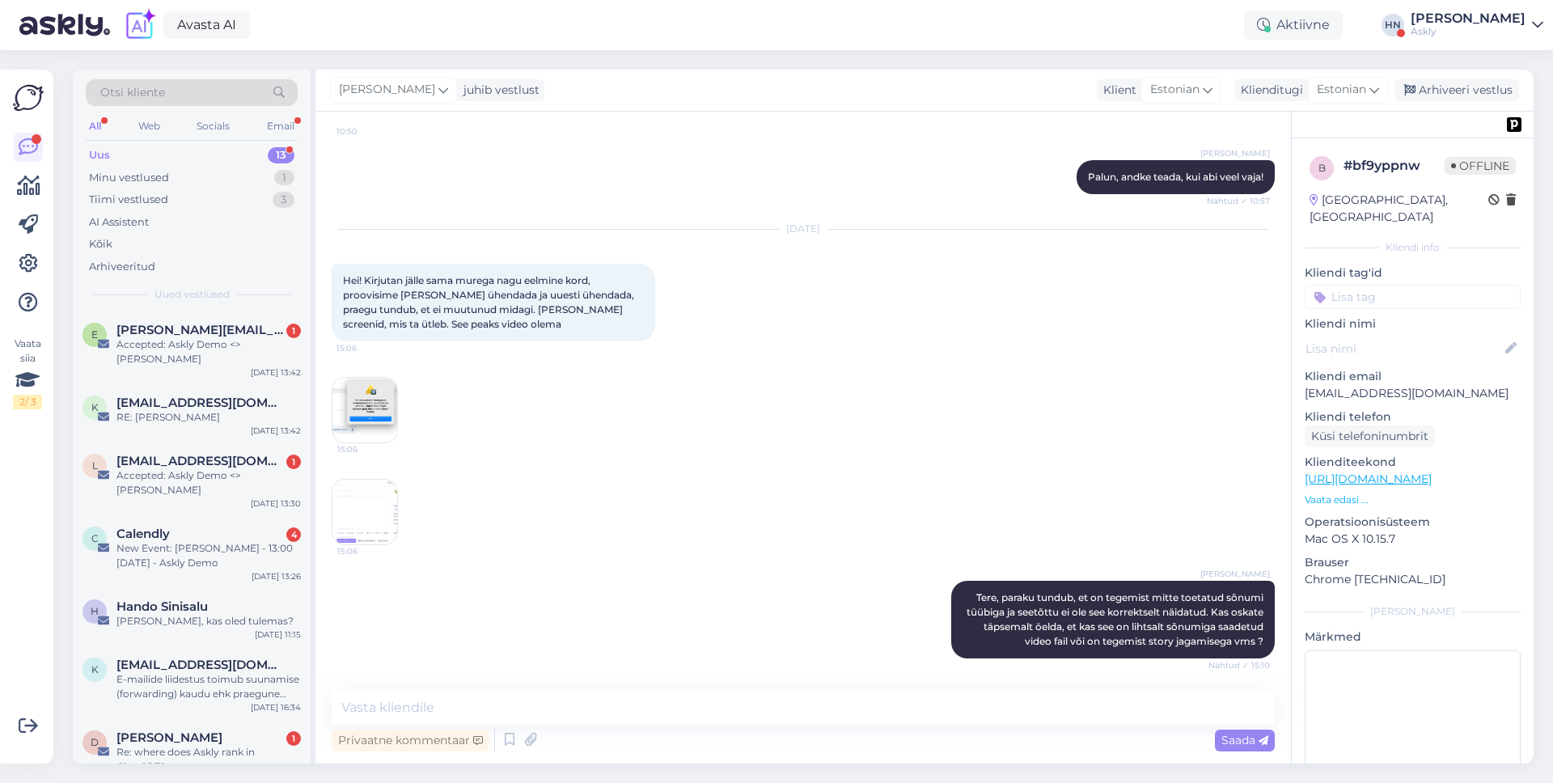
click at [662, 482] on div "Oct 8 2025 Hei! Kirjutan jälle sama murega nagu eelmine kord, proovisime lahti …" at bounding box center [803, 387] width 943 height 351
click at [160, 233] on div "Kõik" at bounding box center [192, 244] width 212 height 23
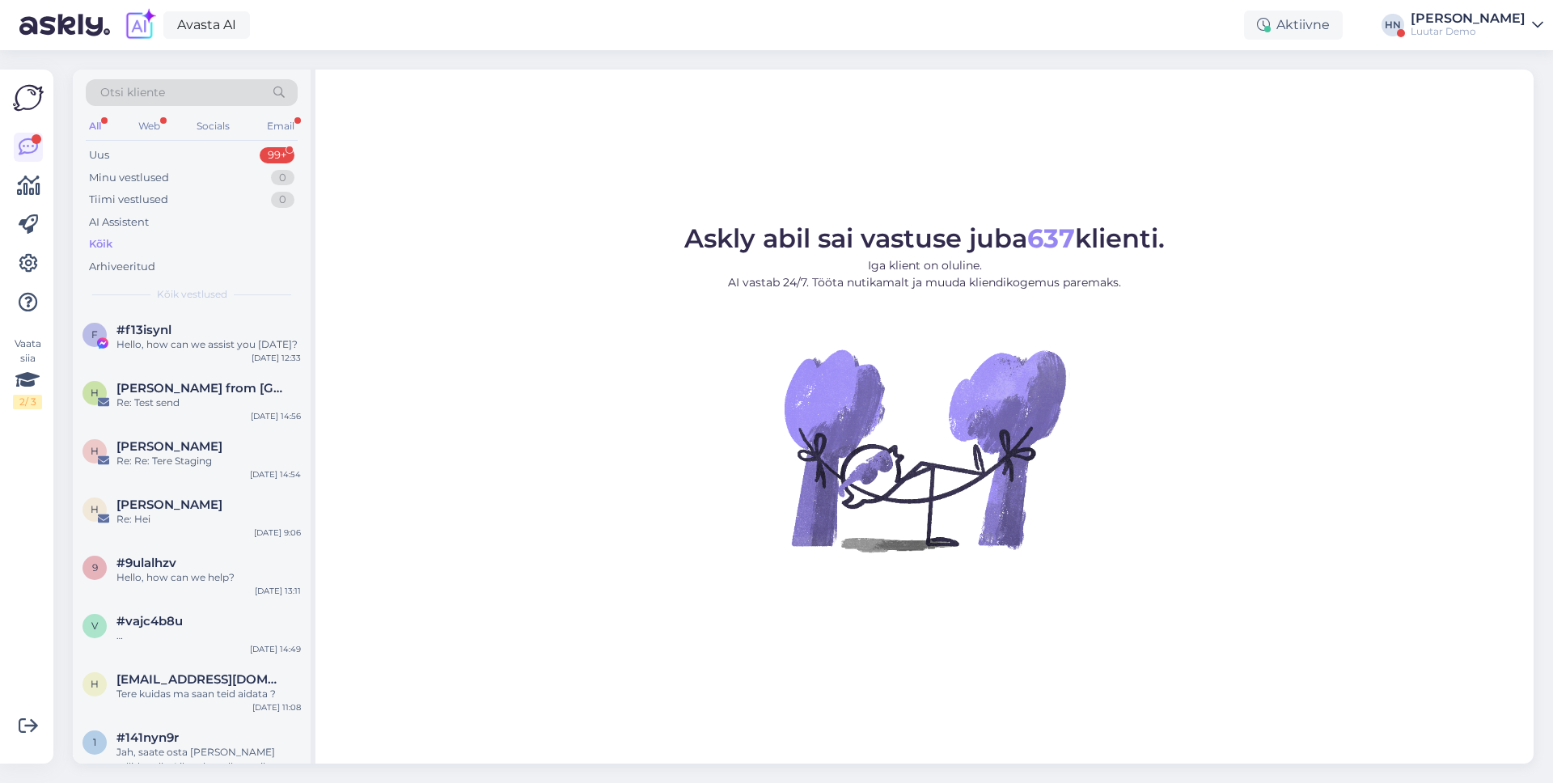
click at [1200, 172] on div "Askly abil sai vastuse juba 637 klienti. Iga klient on oluline. AI vastab 24/7.…" at bounding box center [925, 417] width 1218 height 694
